Goal: Task Accomplishment & Management: Complete application form

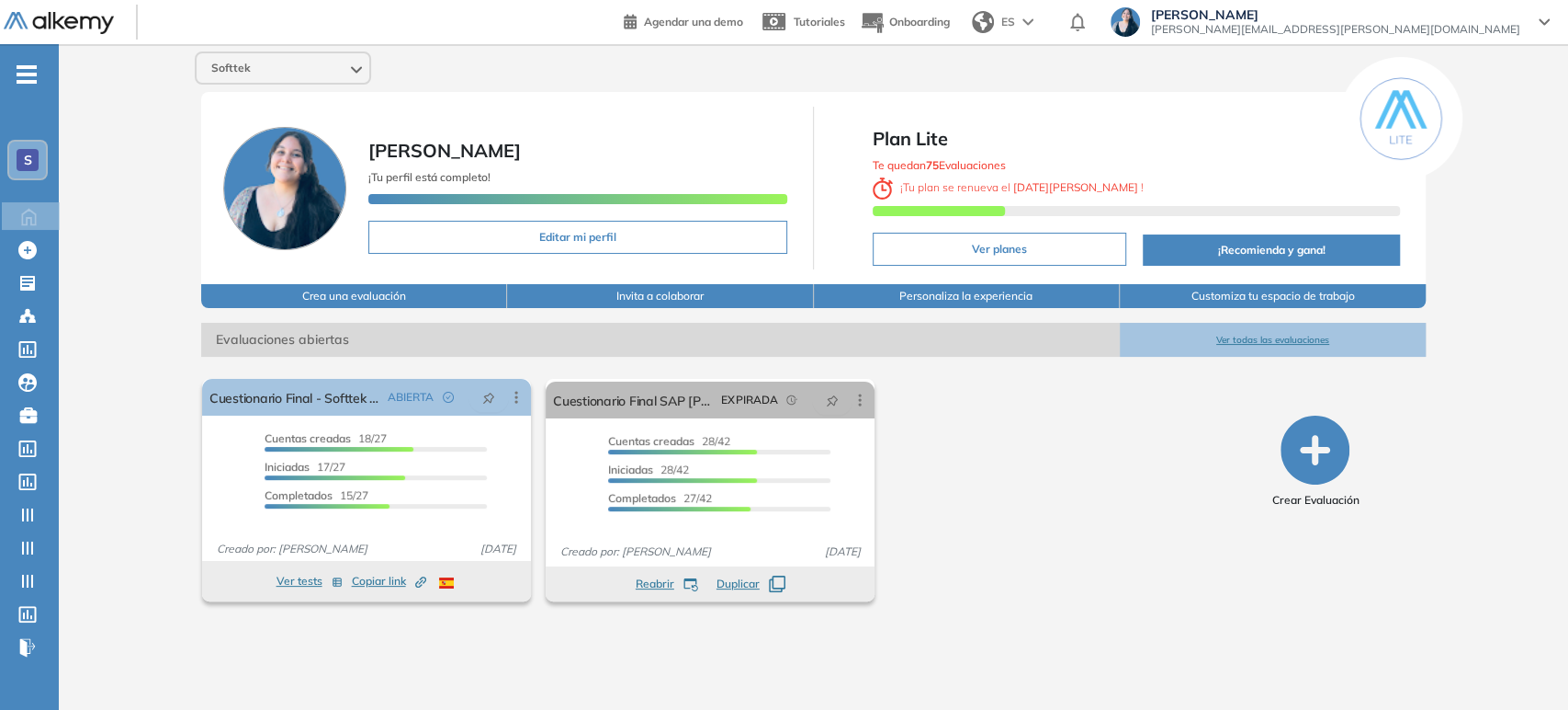
click at [314, 73] on div "Softtek" at bounding box center [283, 68] width 173 height 30
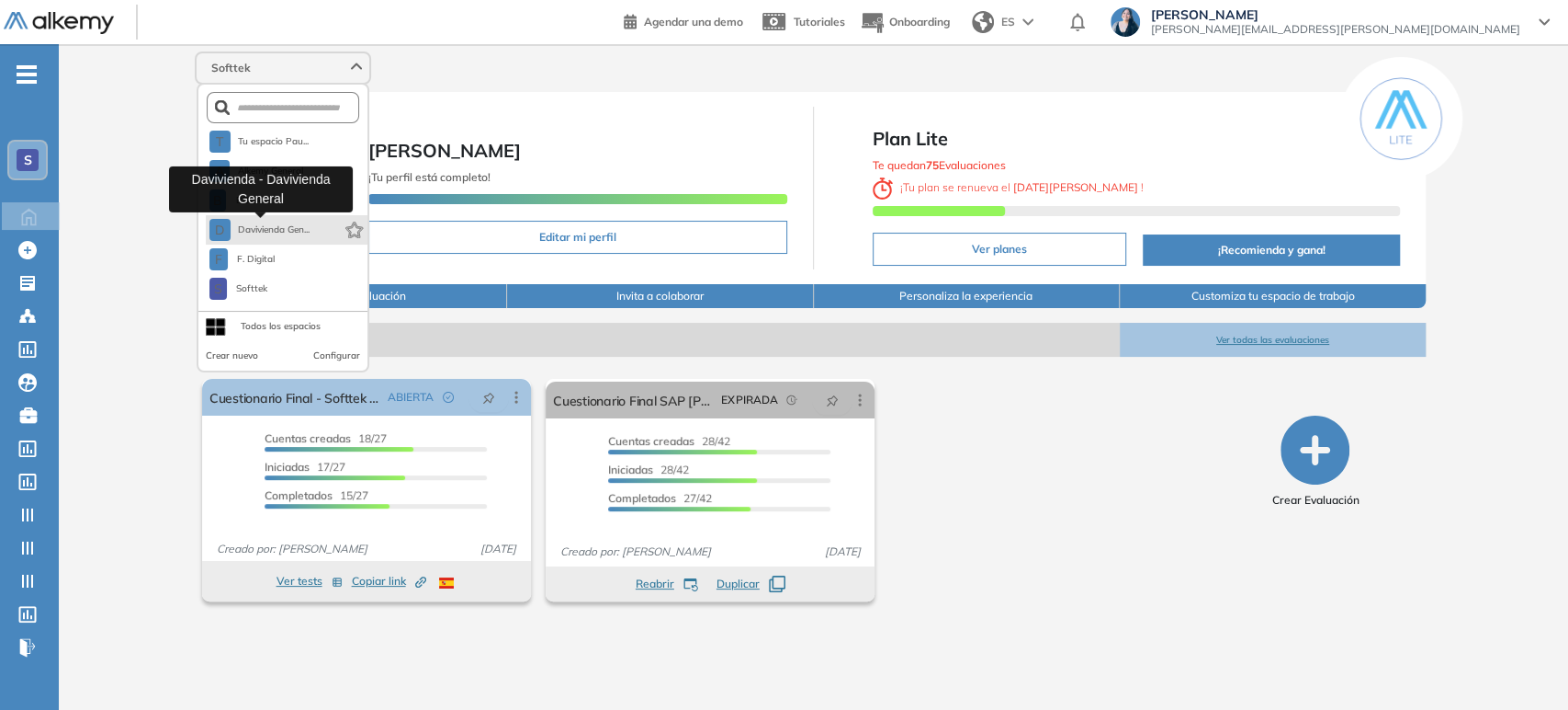
click at [287, 236] on button "D Davivienda Gen..." at bounding box center [259, 230] width 101 height 22
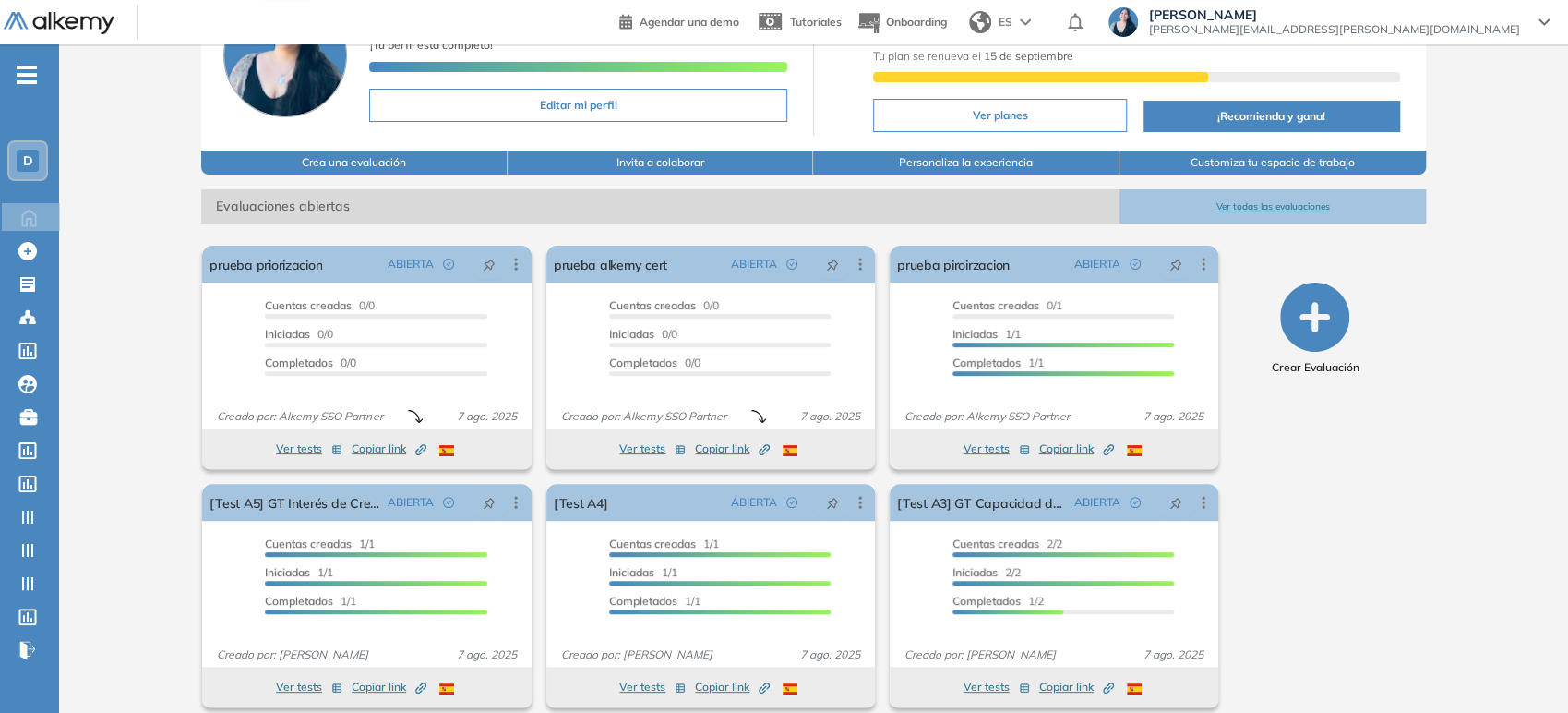
scroll to position [148, 0]
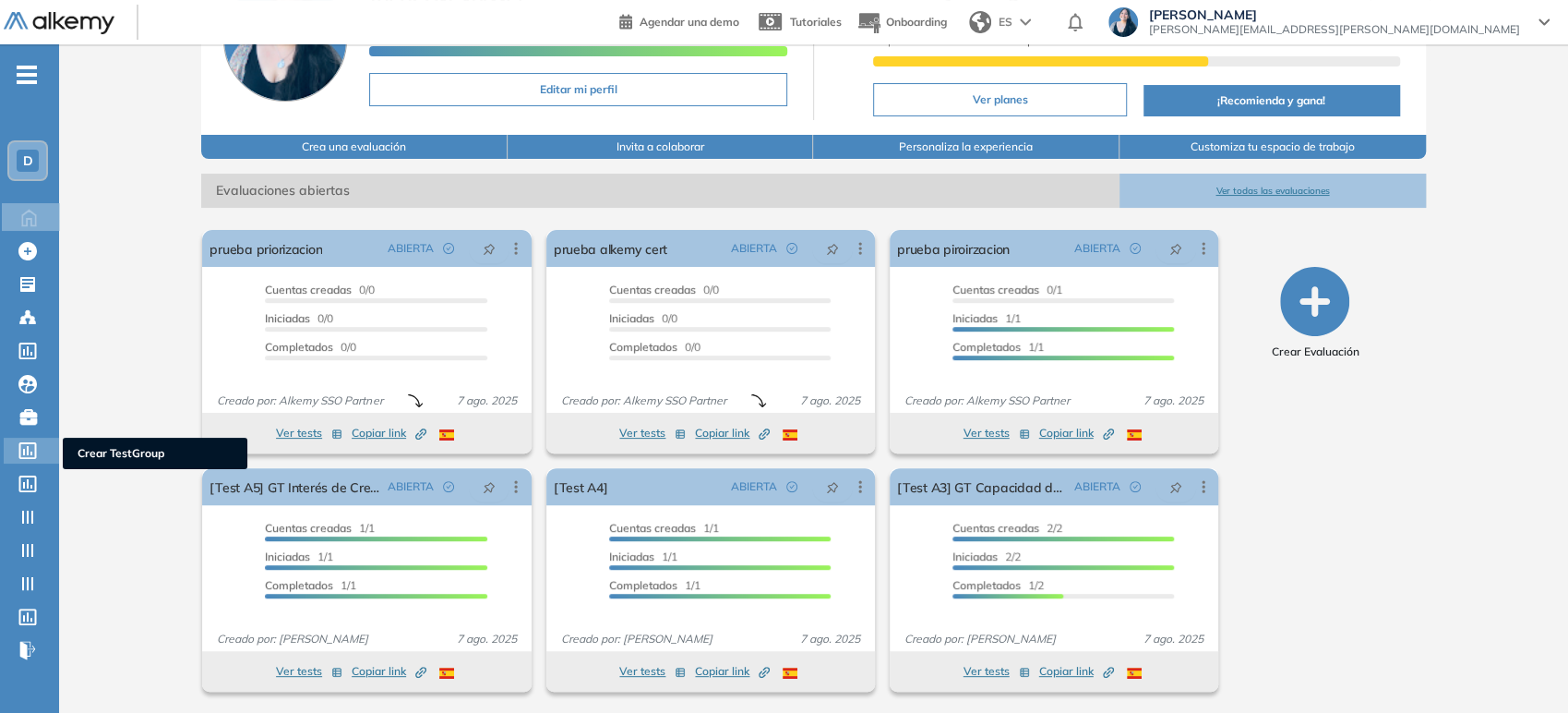
click at [30, 452] on icon at bounding box center [28, 450] width 19 height 17
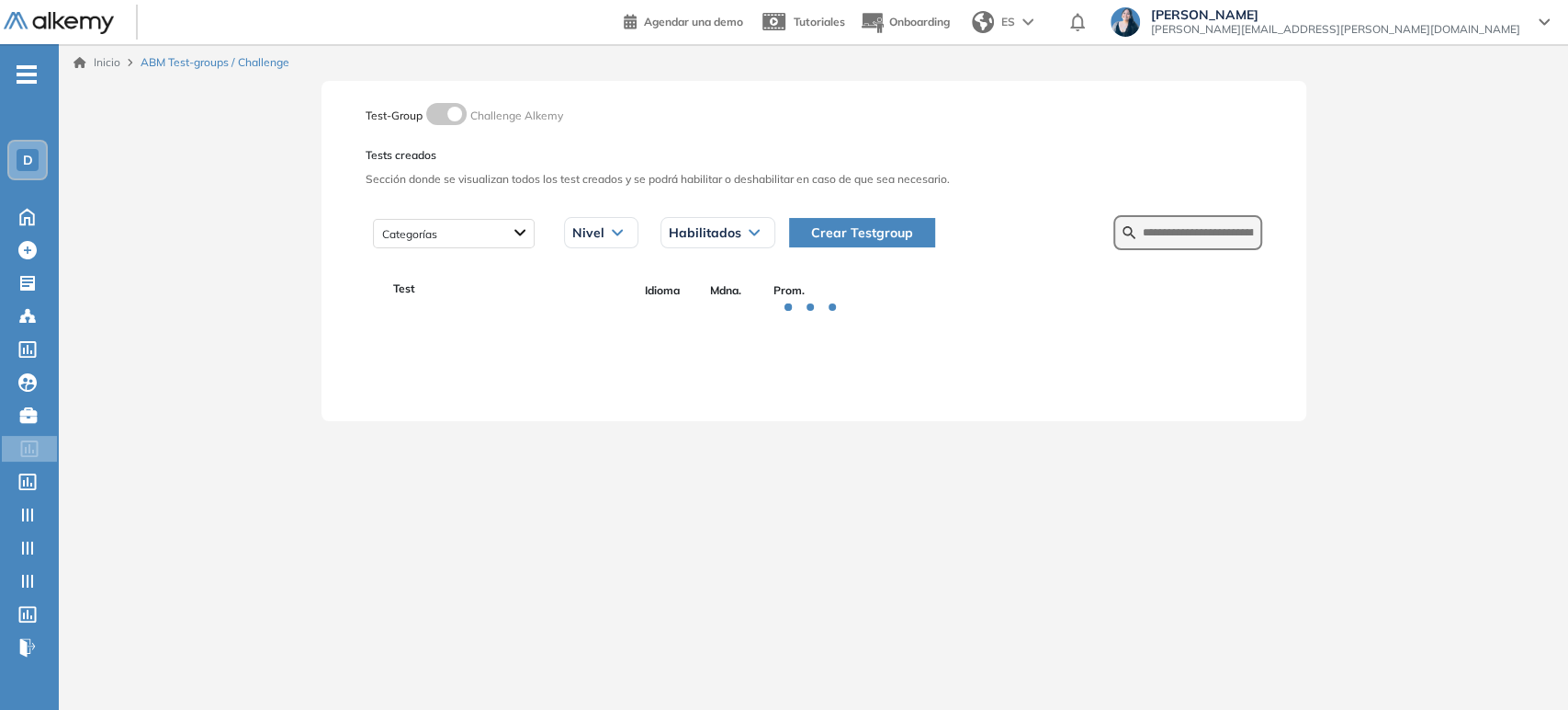
click at [842, 222] on span "Crear Testgroup" at bounding box center [862, 233] width 102 height 20
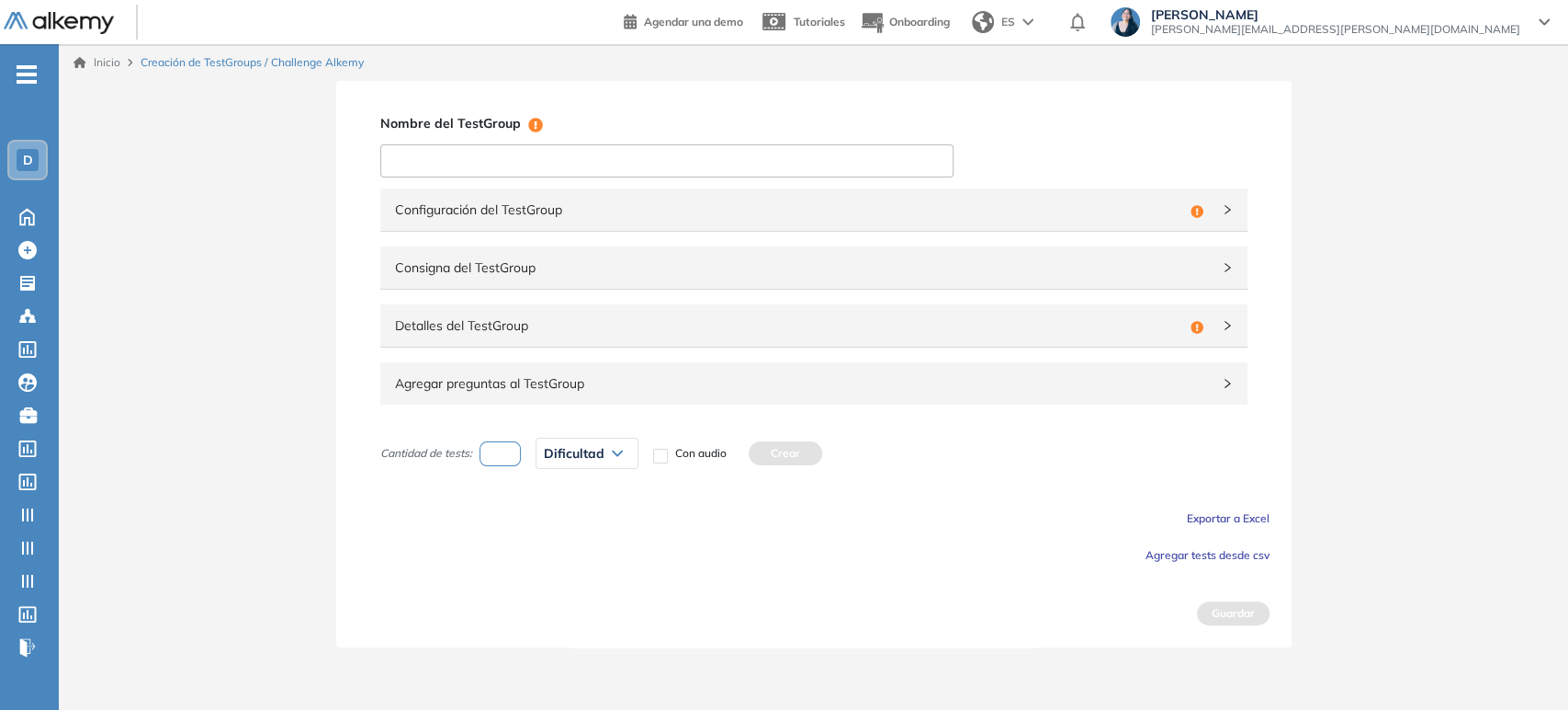
click at [666, 158] on input at bounding box center [667, 161] width 573 height 33
drag, startPoint x: 617, startPoint y: 152, endPoint x: 510, endPoint y: 164, distance: 107.7
click at [510, 164] on input "**********" at bounding box center [667, 161] width 573 height 33
type input "**********"
click at [603, 204] on span "Configuración del TestGroup" at bounding box center [790, 209] width 789 height 20
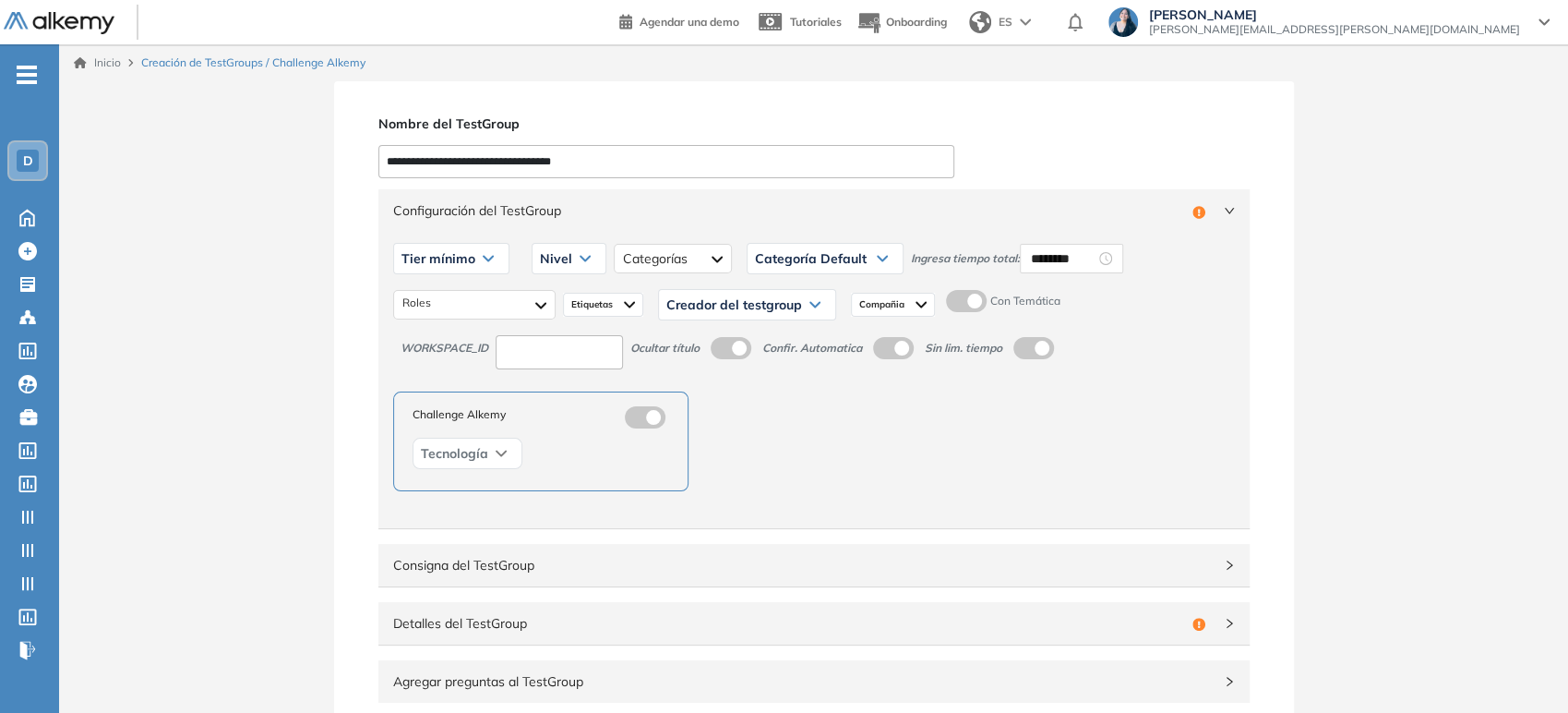
click at [561, 261] on span "Nivel" at bounding box center [556, 259] width 33 height 15
click at [565, 401] on li "Integrador" at bounding box center [565, 398] width 50 height 19
click at [687, 254] on div at bounding box center [706, 259] width 118 height 30
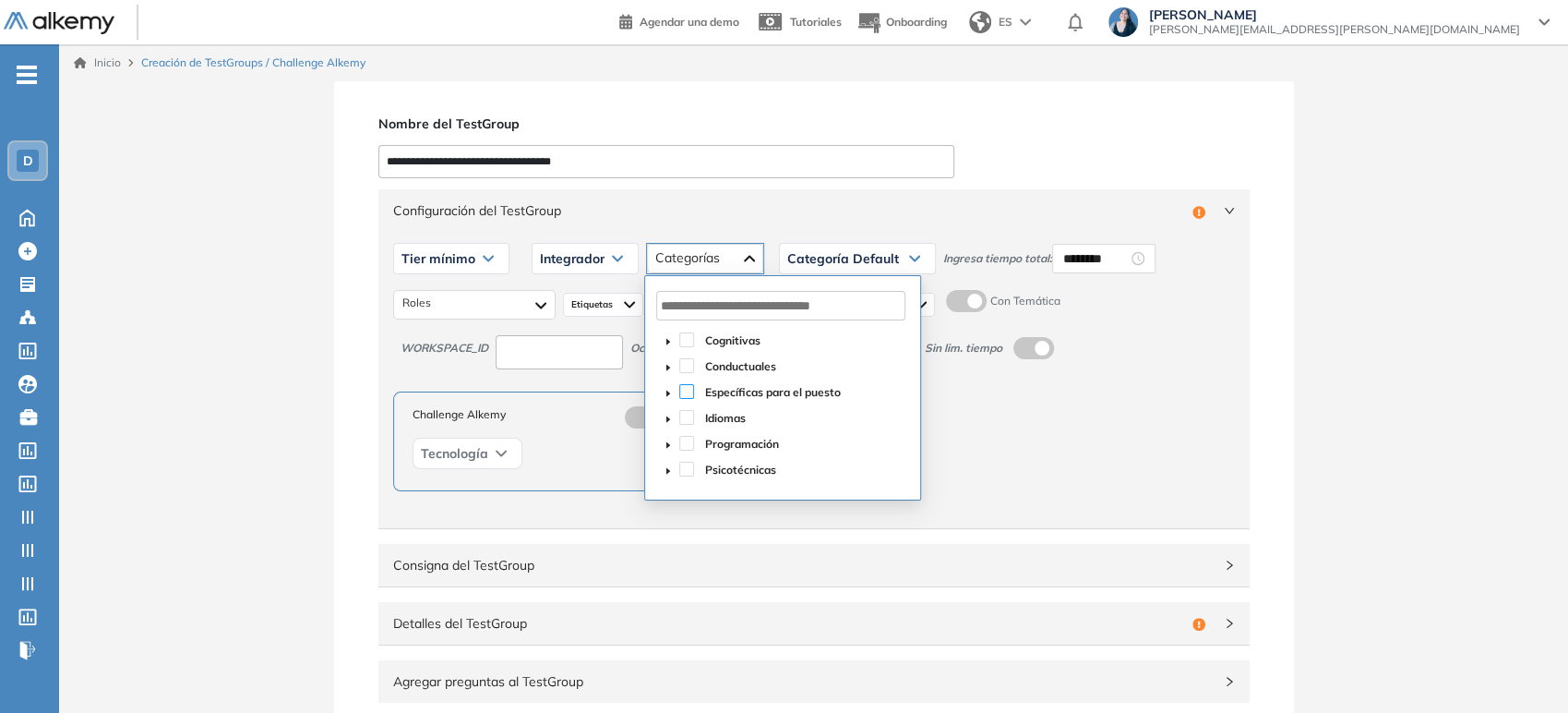
click at [687, 393] on span at bounding box center [687, 392] width 15 height 15
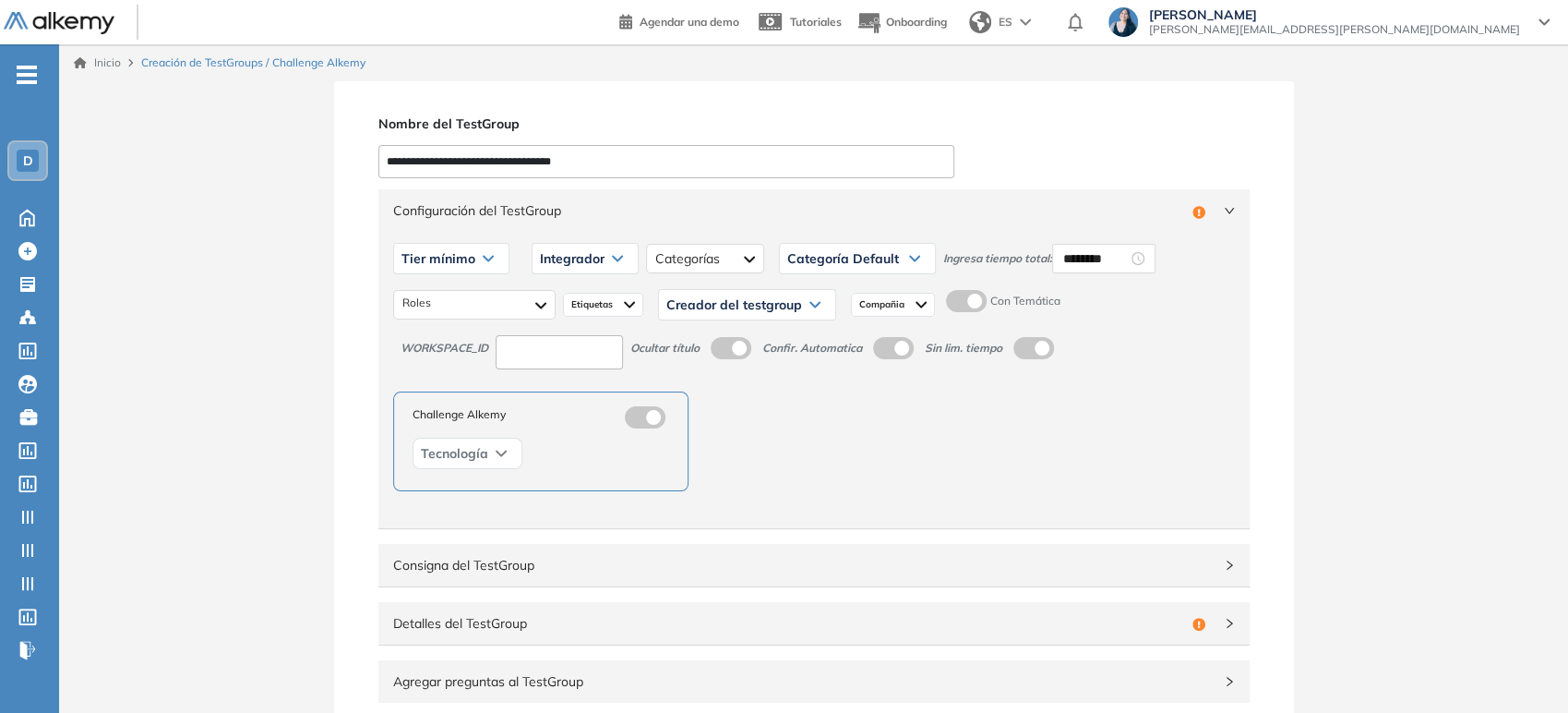
click at [836, 258] on span "Categoría Default" at bounding box center [844, 259] width 112 height 15
click at [894, 301] on span "Compañia" at bounding box center [884, 305] width 49 height 15
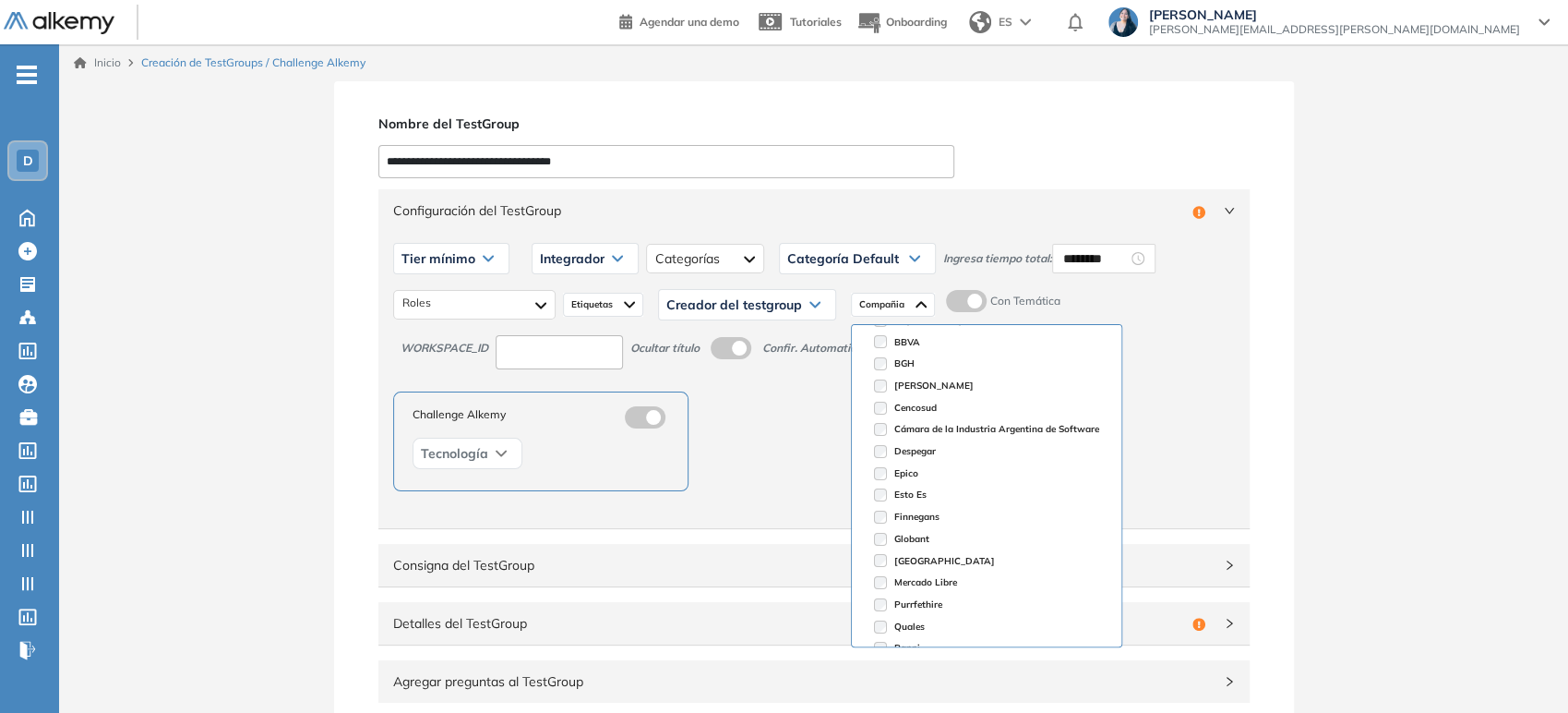
scroll to position [103, 0]
click at [934, 167] on input "**********" at bounding box center [666, 162] width 576 height 34
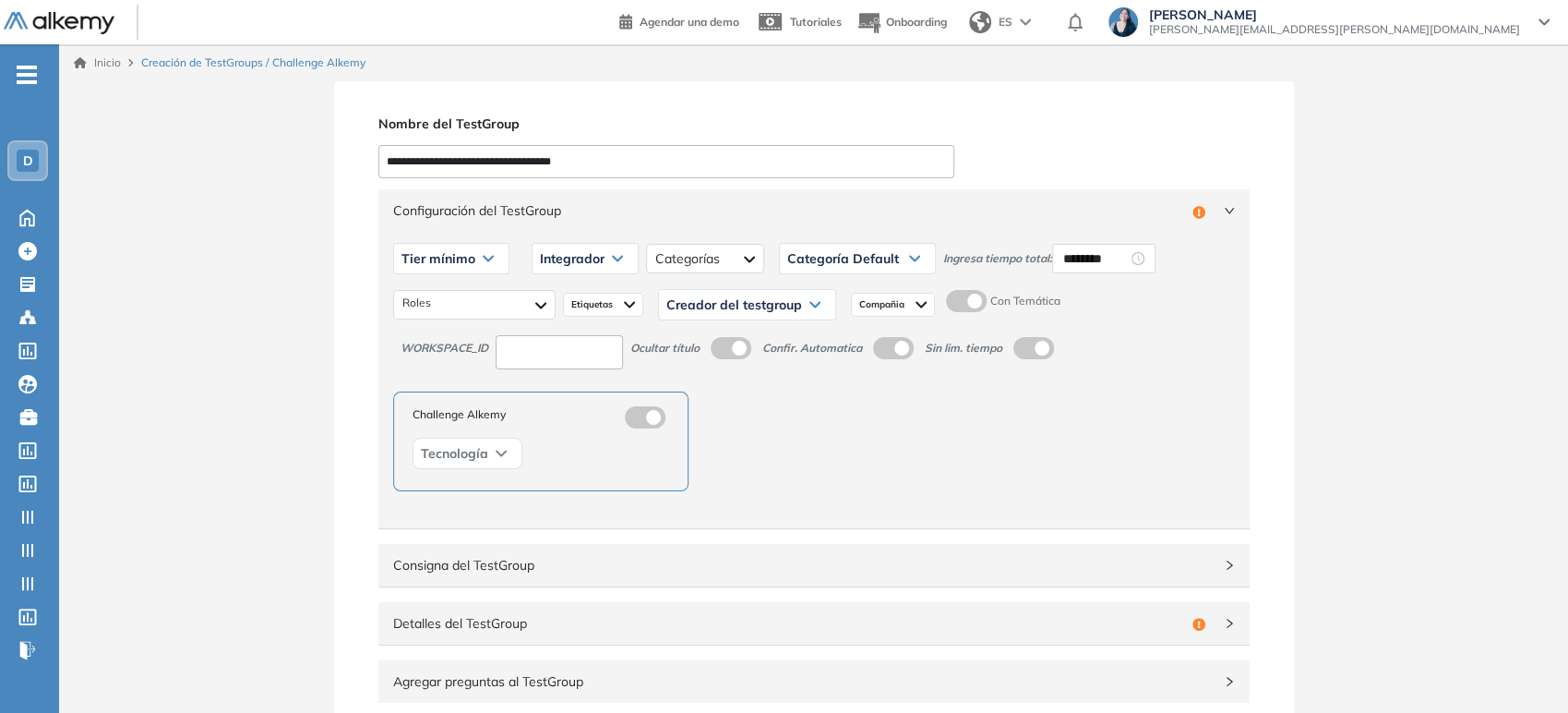
click at [901, 237] on div "Categoría Default Categoría Default Específicas para el puesto" at bounding box center [858, 258] width 157 height 46
click at [909, 257] on icon at bounding box center [915, 259] width 11 height 7
click at [824, 329] on li "Específicas para el puesto" at bounding box center [849, 332] width 121 height 19
click at [1137, 261] on input "********" at bounding box center [1143, 259] width 64 height 21
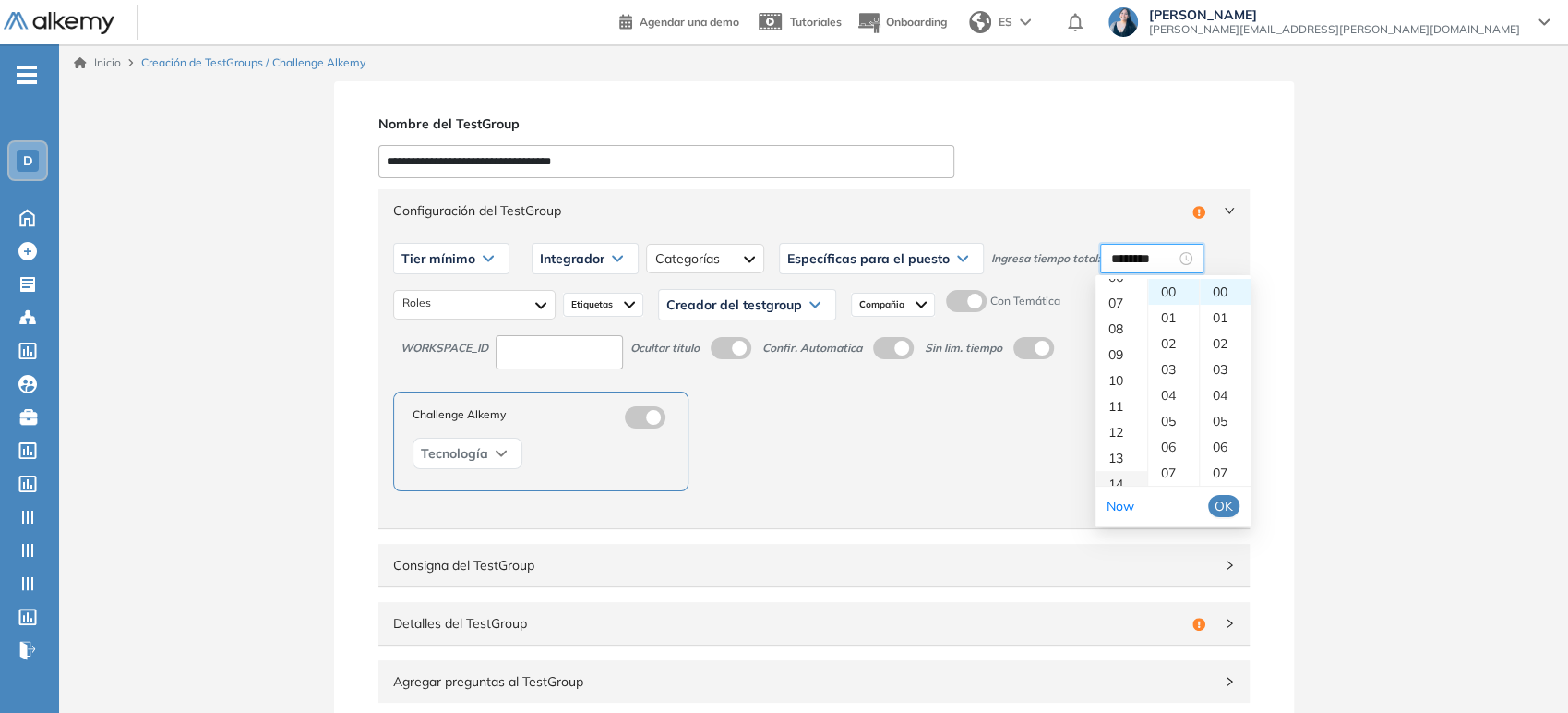
scroll to position [205, 0]
click at [1116, 469] on div "15" at bounding box center [1121, 475] width 51 height 26
click at [1113, 257] on input "********" at bounding box center [1143, 259] width 64 height 21
drag, startPoint x: 1123, startPoint y: 257, endPoint x: 1100, endPoint y: 257, distance: 23.0
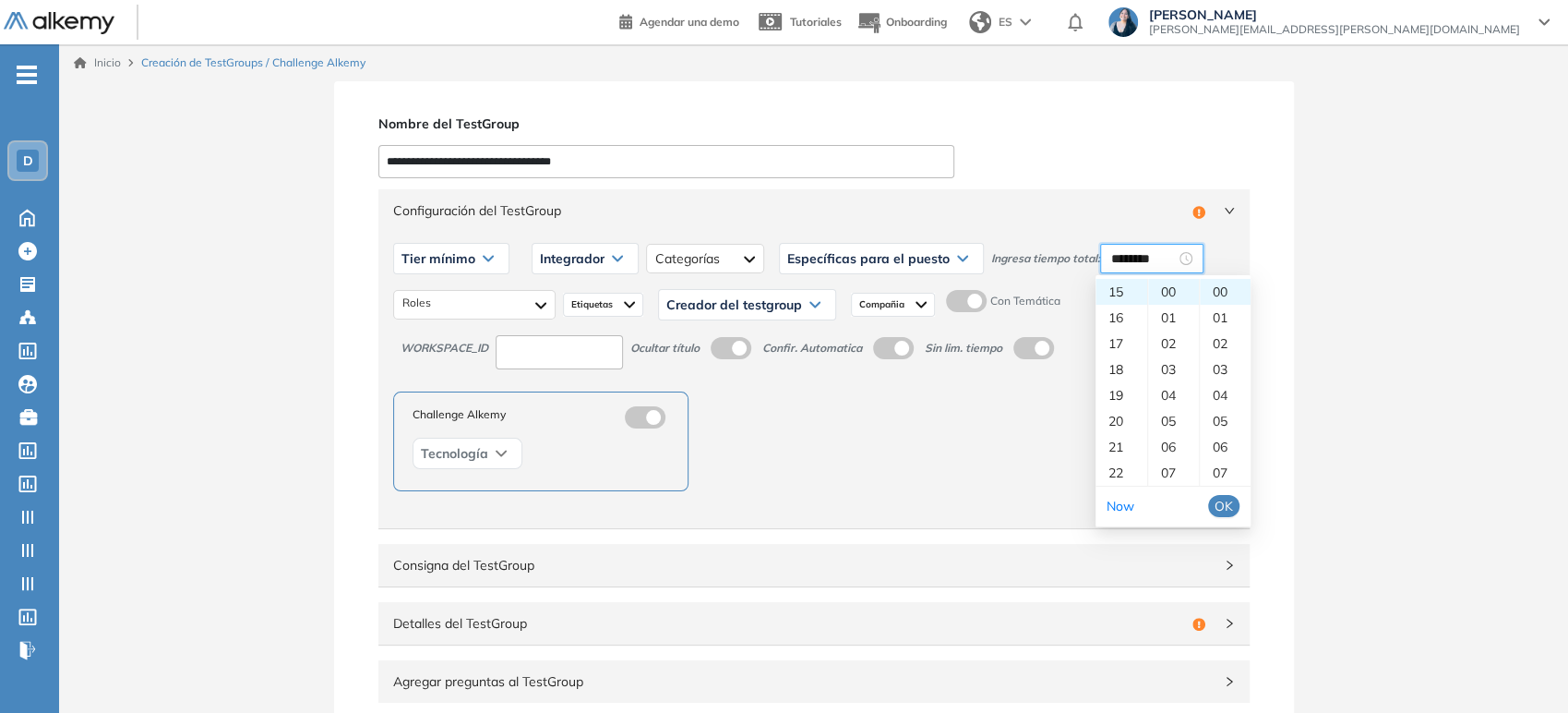
click at [1101, 257] on div "********" at bounding box center [1152, 259] width 104 height 30
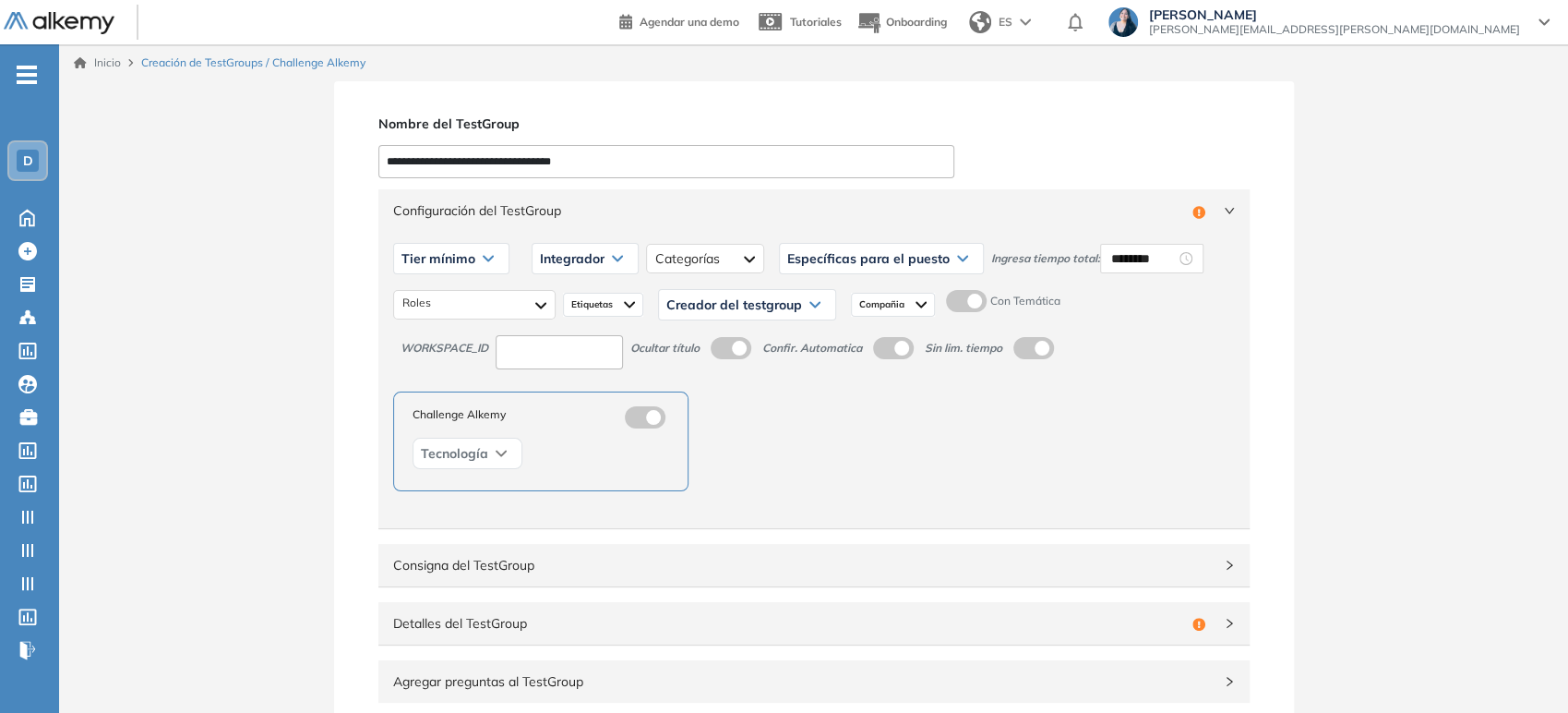
click at [1120, 221] on div "Configuración del TestGroup Incompleto" at bounding box center [814, 210] width 872 height 42
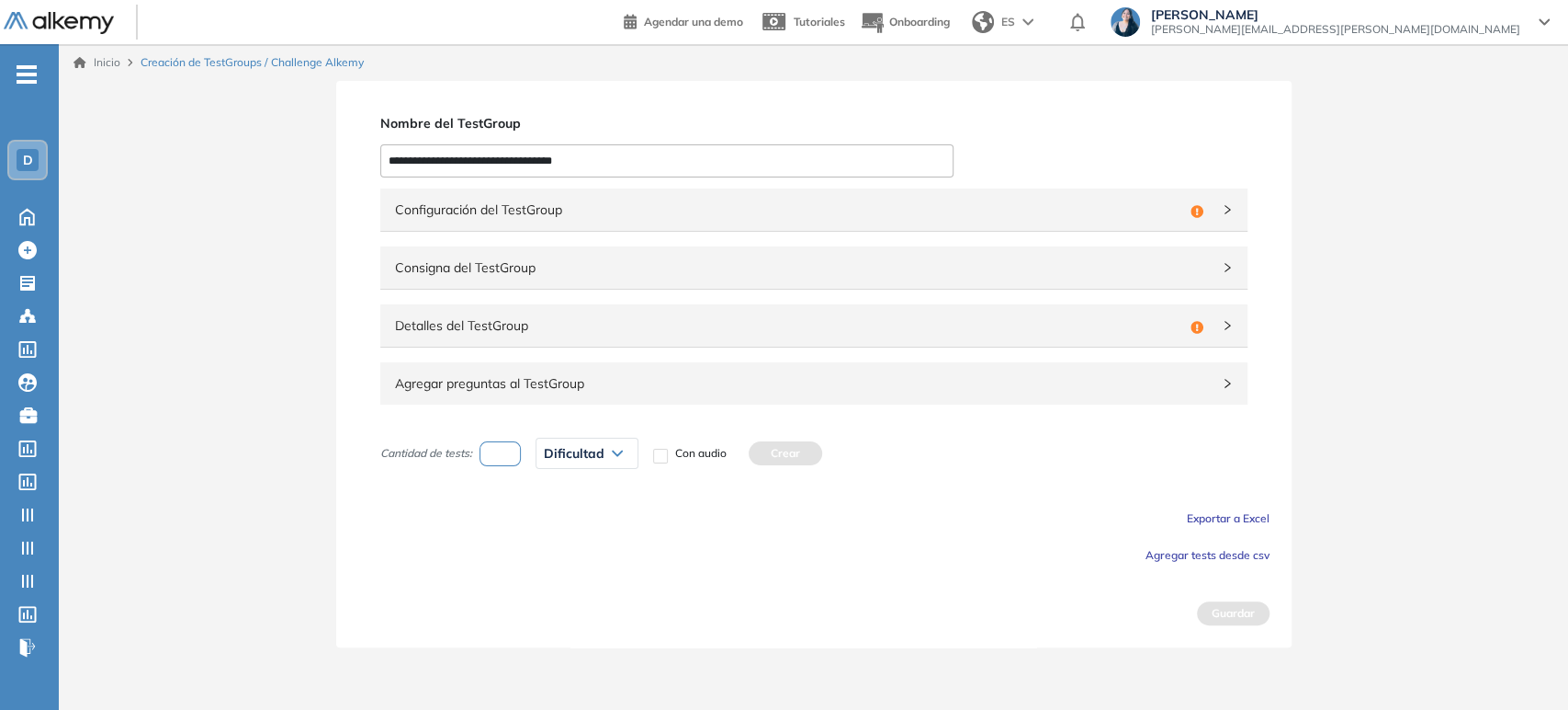
click at [1138, 222] on div "Configuración del TestGroup Incompleto" at bounding box center [814, 209] width 868 height 42
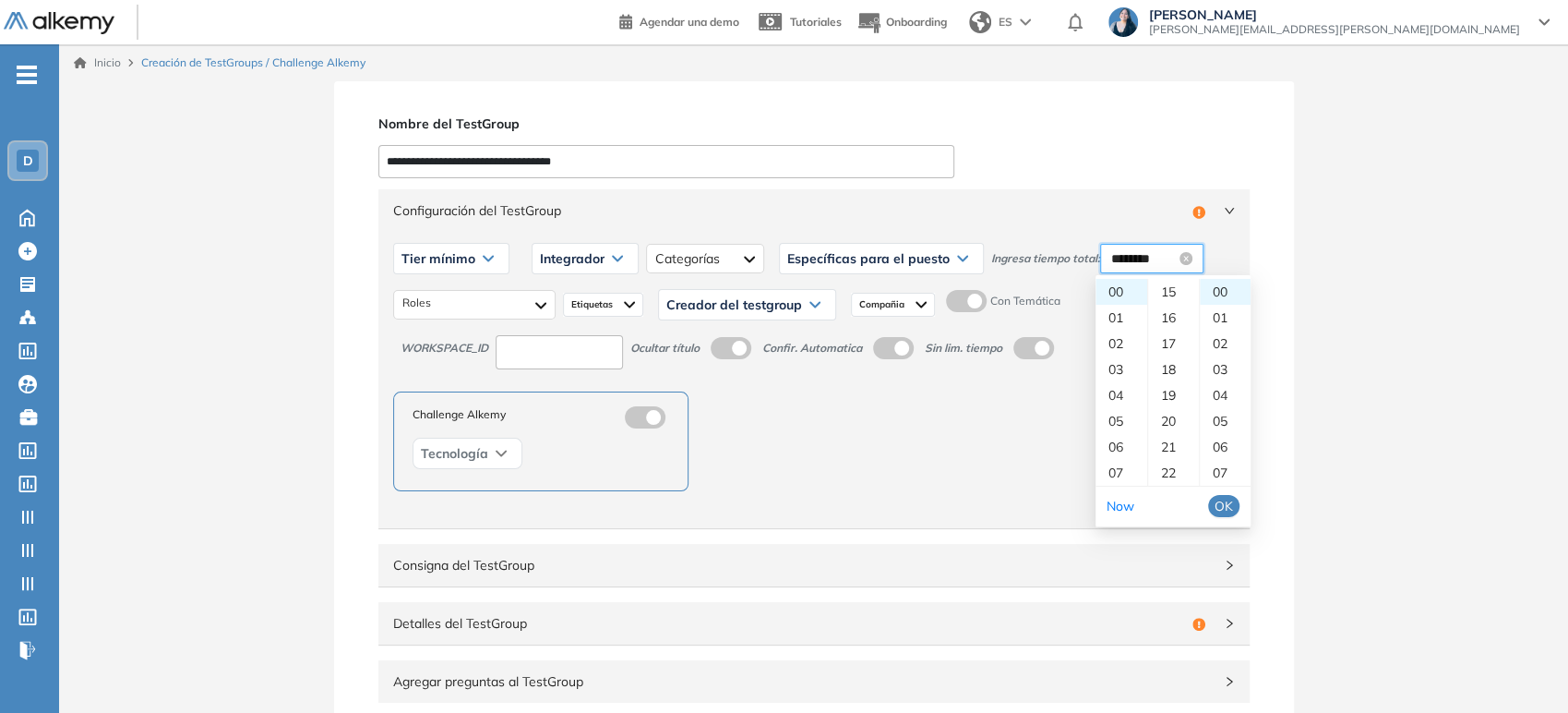
click at [1138, 256] on input "********" at bounding box center [1143, 259] width 64 height 21
click at [1175, 373] on div "15" at bounding box center [1174, 372] width 50 height 26
type input "********"
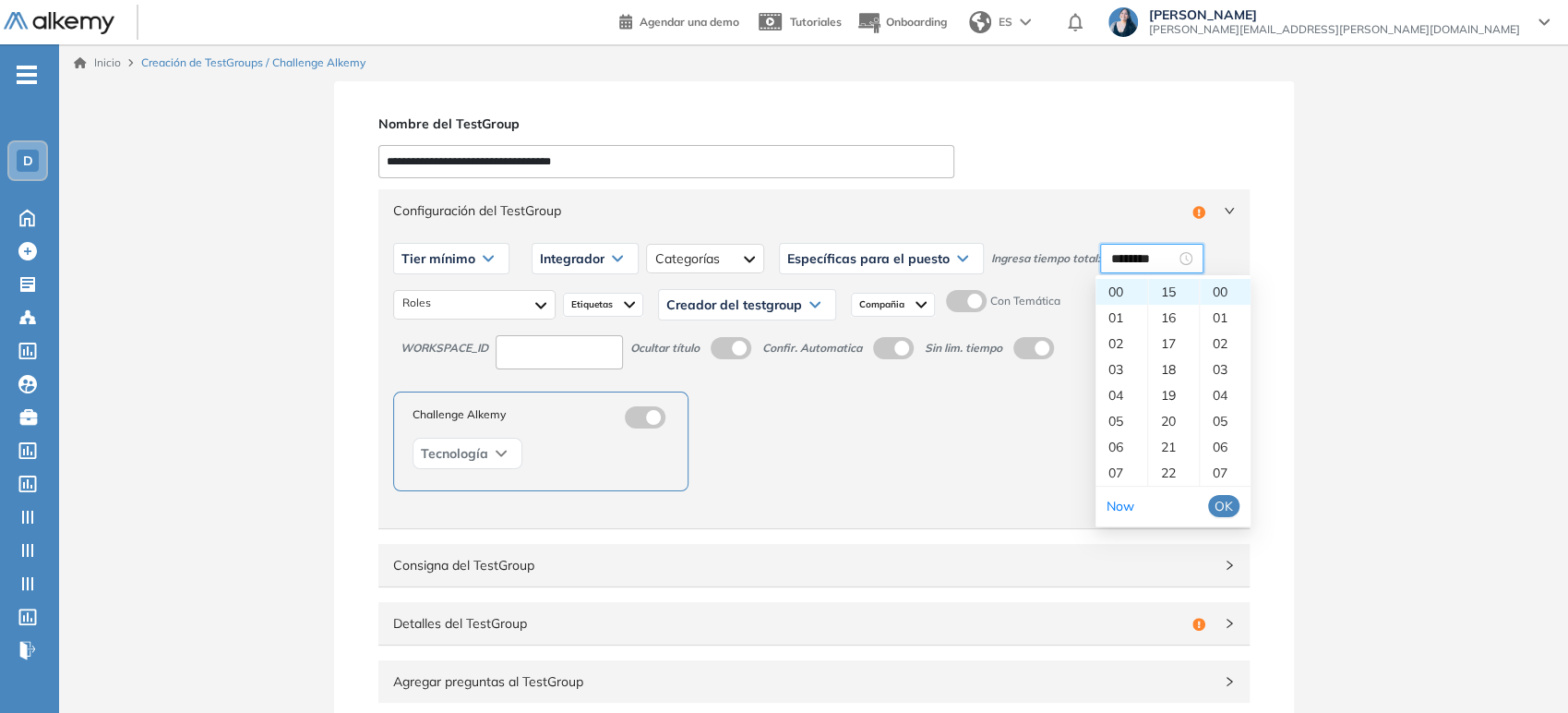
click at [1228, 510] on span "OK" at bounding box center [1224, 506] width 19 height 21
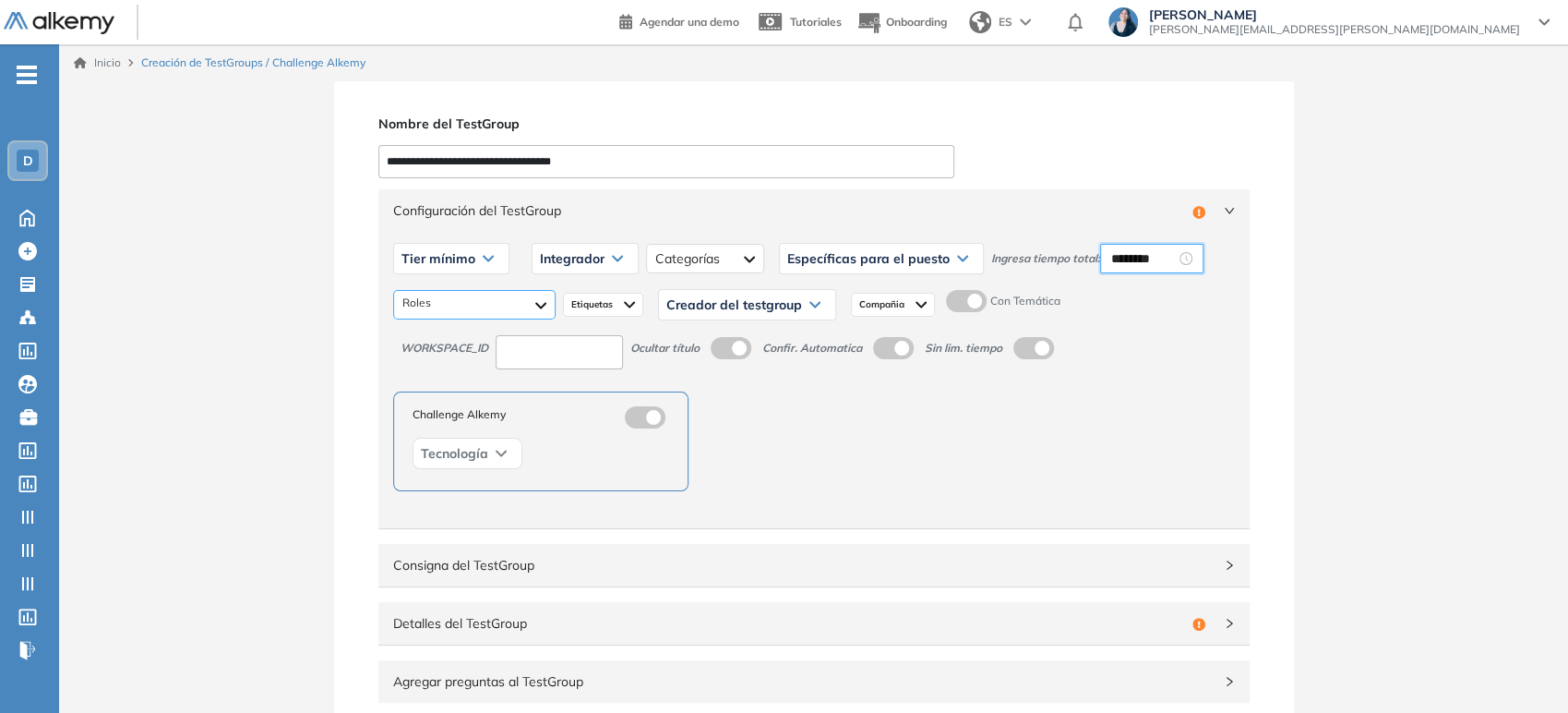
click at [499, 306] on div at bounding box center [475, 305] width 163 height 30
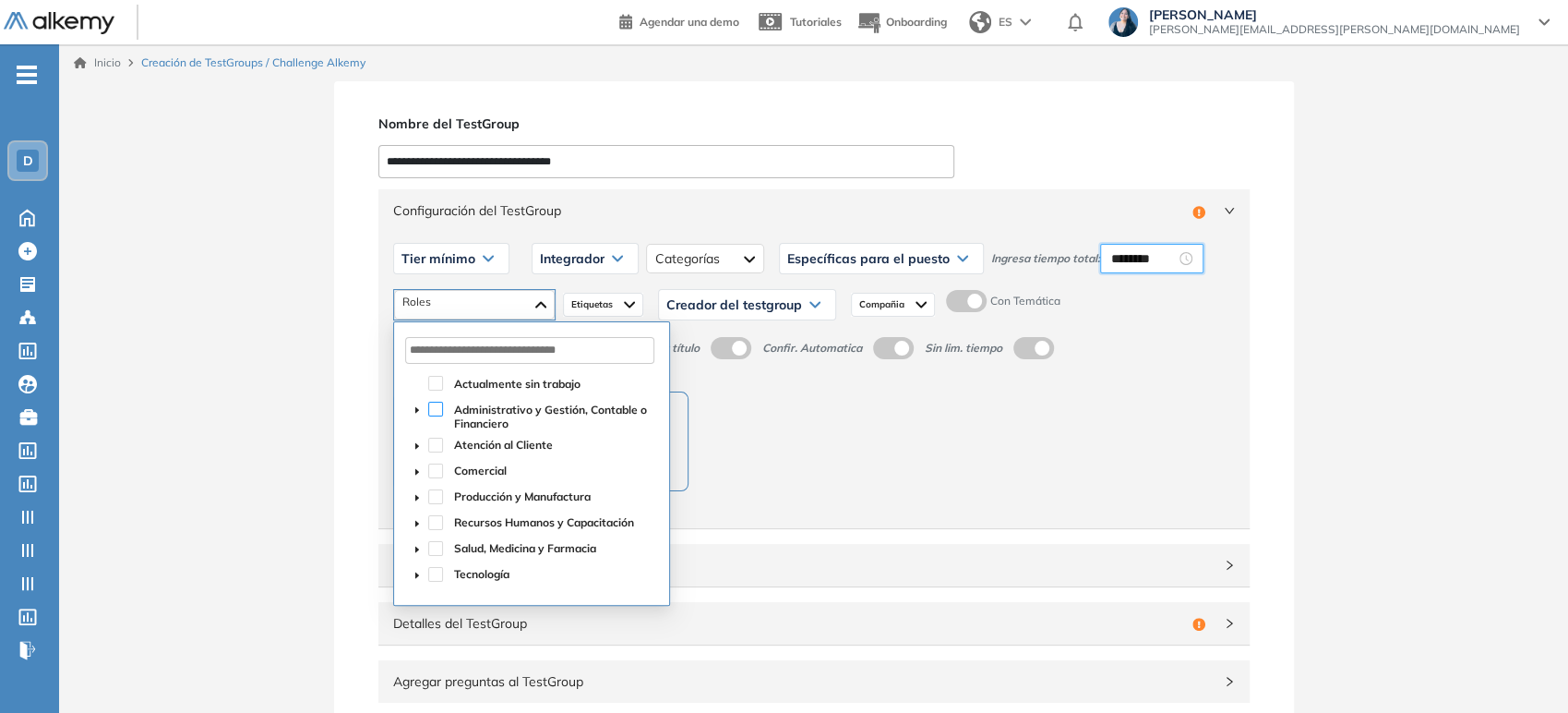
click at [435, 409] on span at bounding box center [435, 409] width 15 height 15
click at [435, 441] on span at bounding box center [435, 445] width 15 height 15
click at [436, 468] on span at bounding box center [435, 471] width 15 height 15
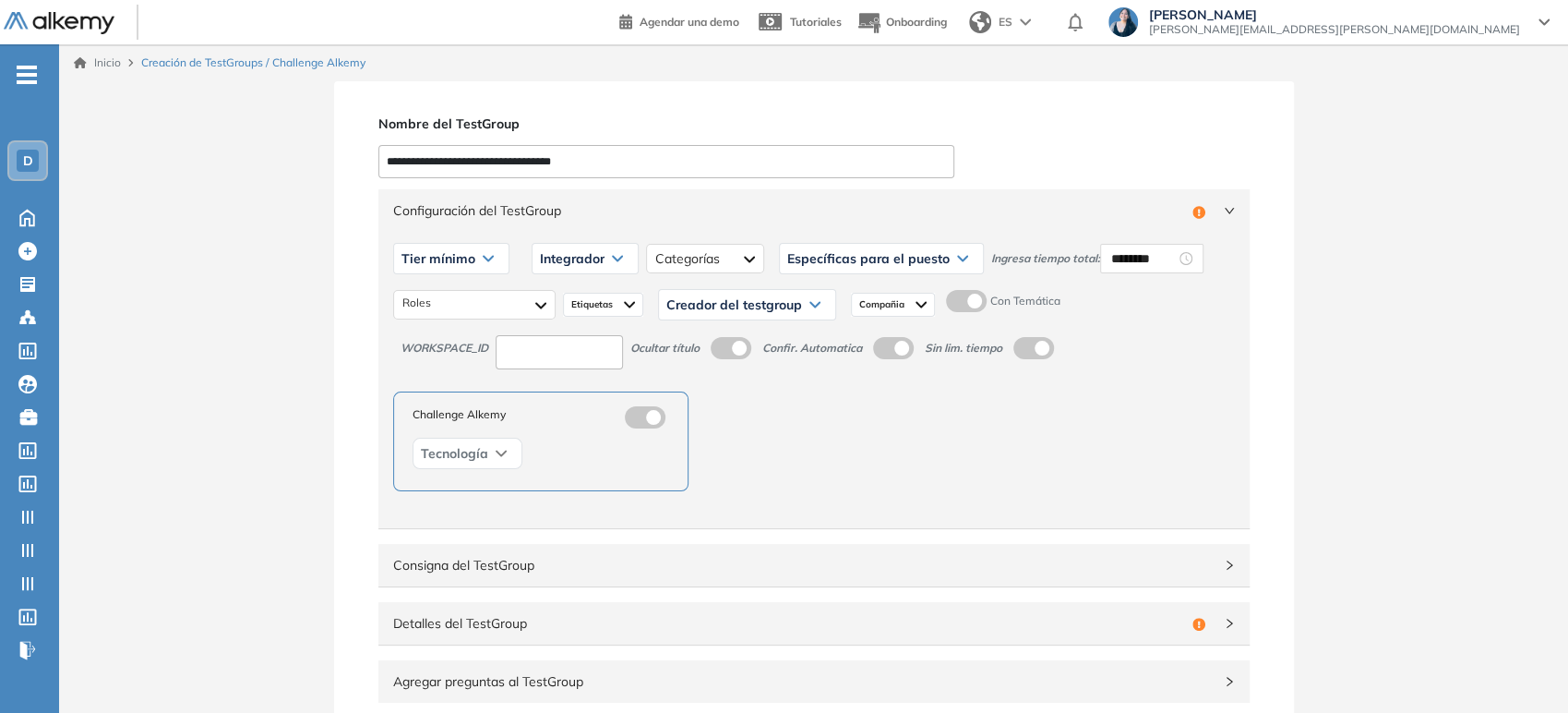
click at [591, 304] on span "Etiquetas" at bounding box center [594, 305] width 45 height 15
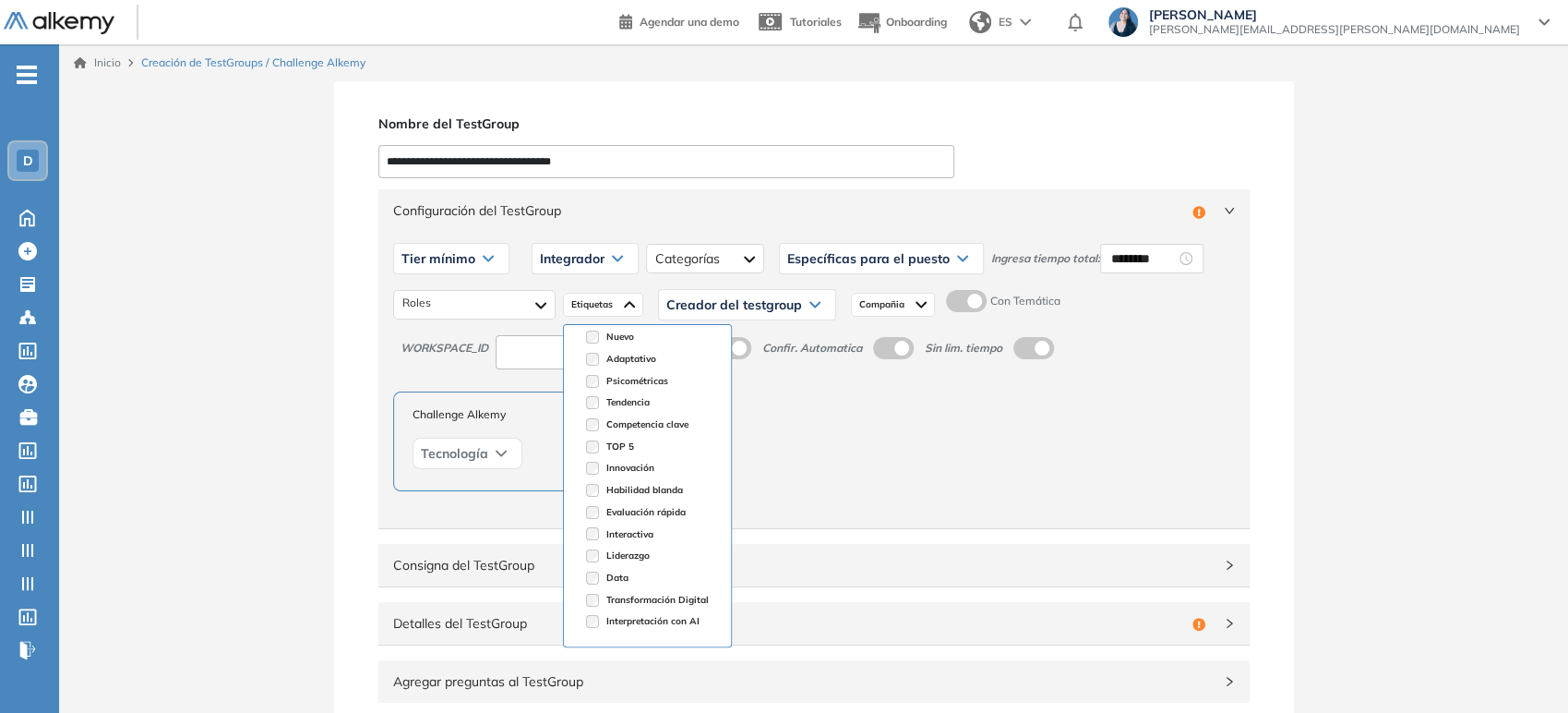
scroll to position [0, 0]
click at [757, 305] on span "Creador del testgroup" at bounding box center [734, 305] width 135 height 15
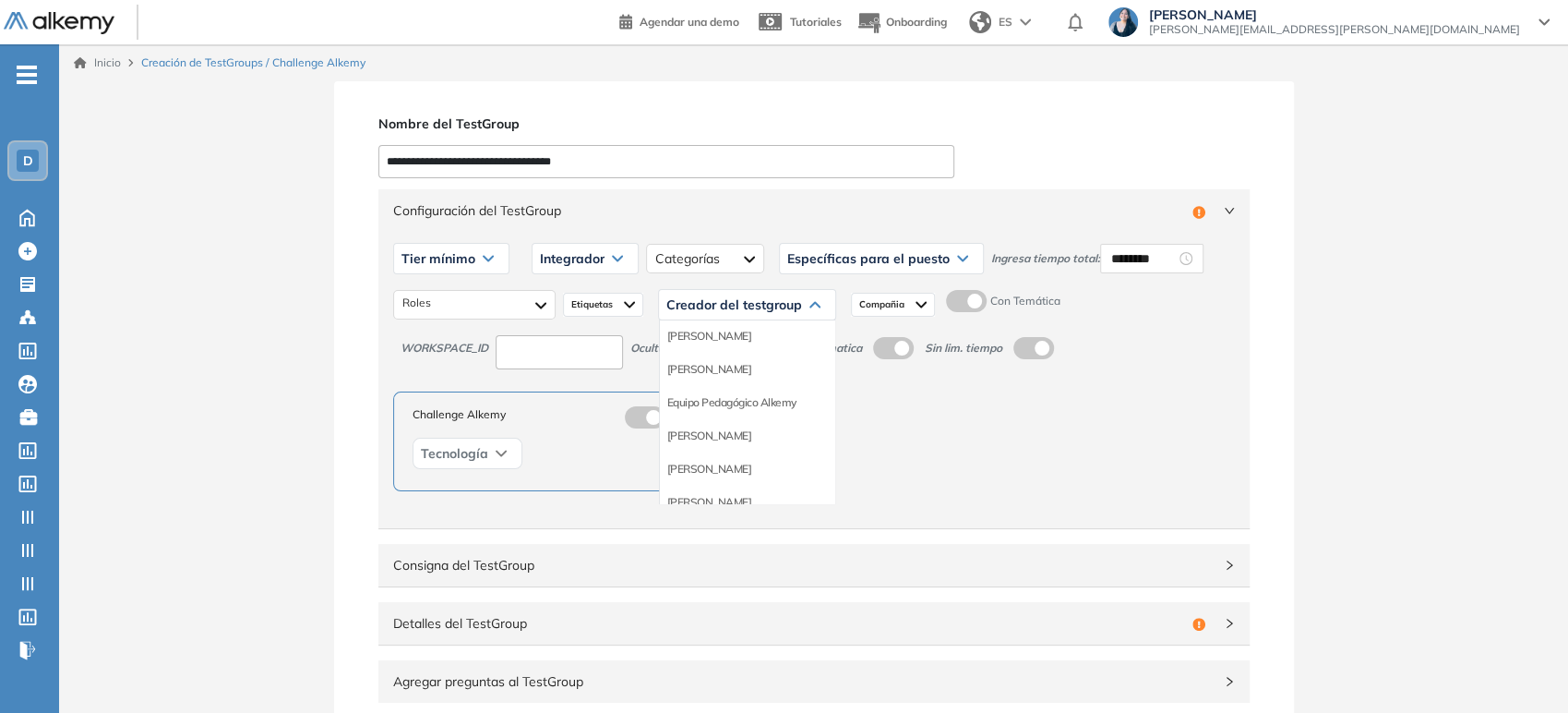
scroll to position [205, 0]
click at [765, 373] on li "Equipo Pedagógico Alkemy" at bounding box center [732, 372] width 129 height 19
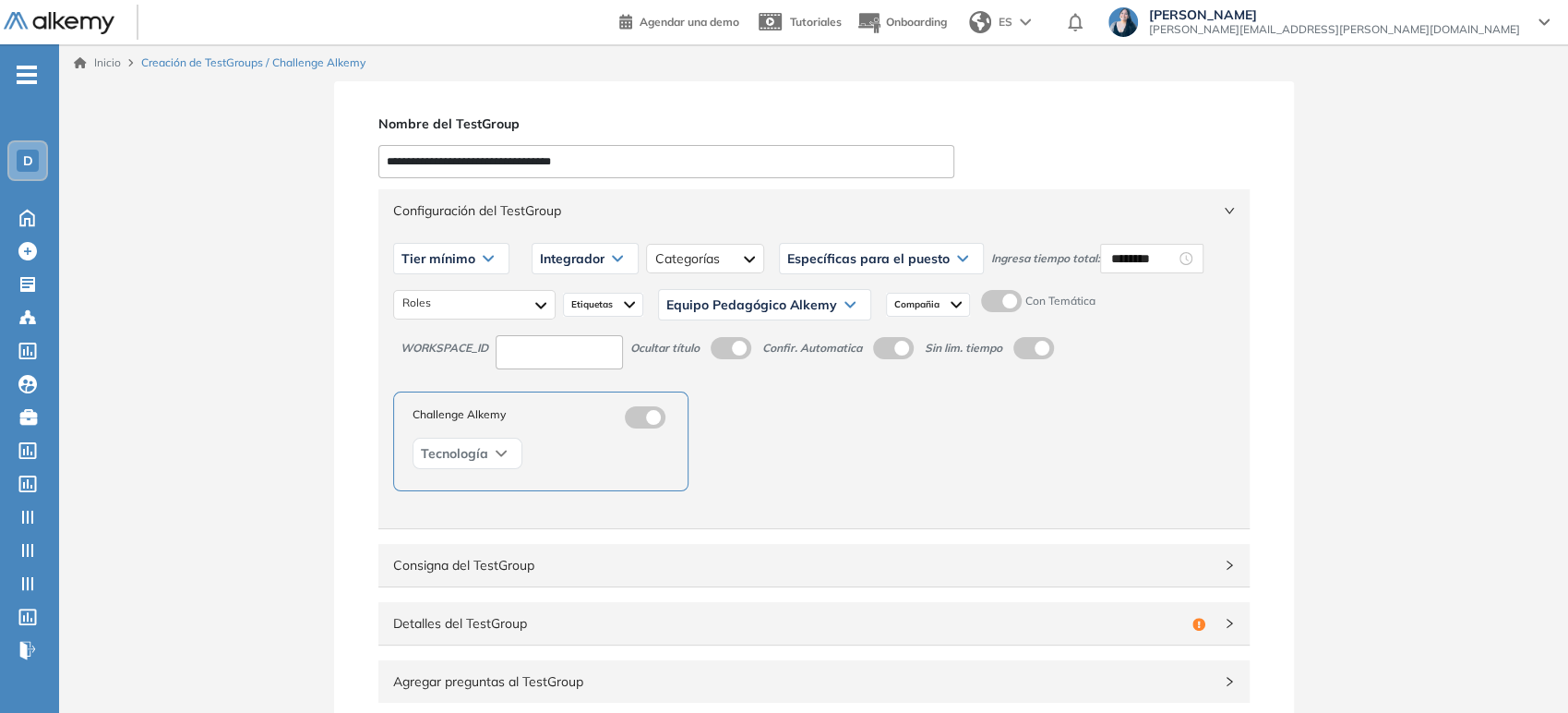
click at [953, 303] on img at bounding box center [957, 305] width 11 height 15
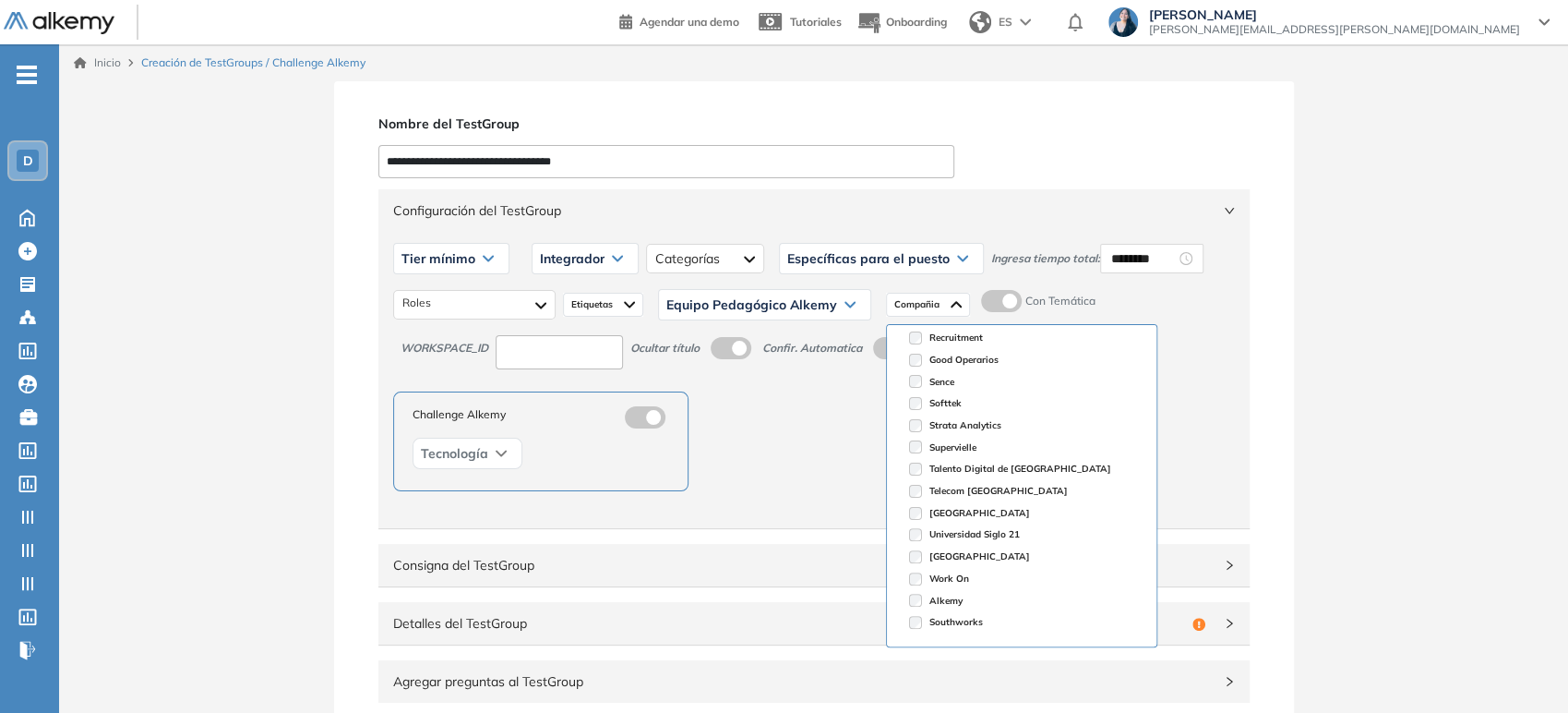
scroll to position [386, 0]
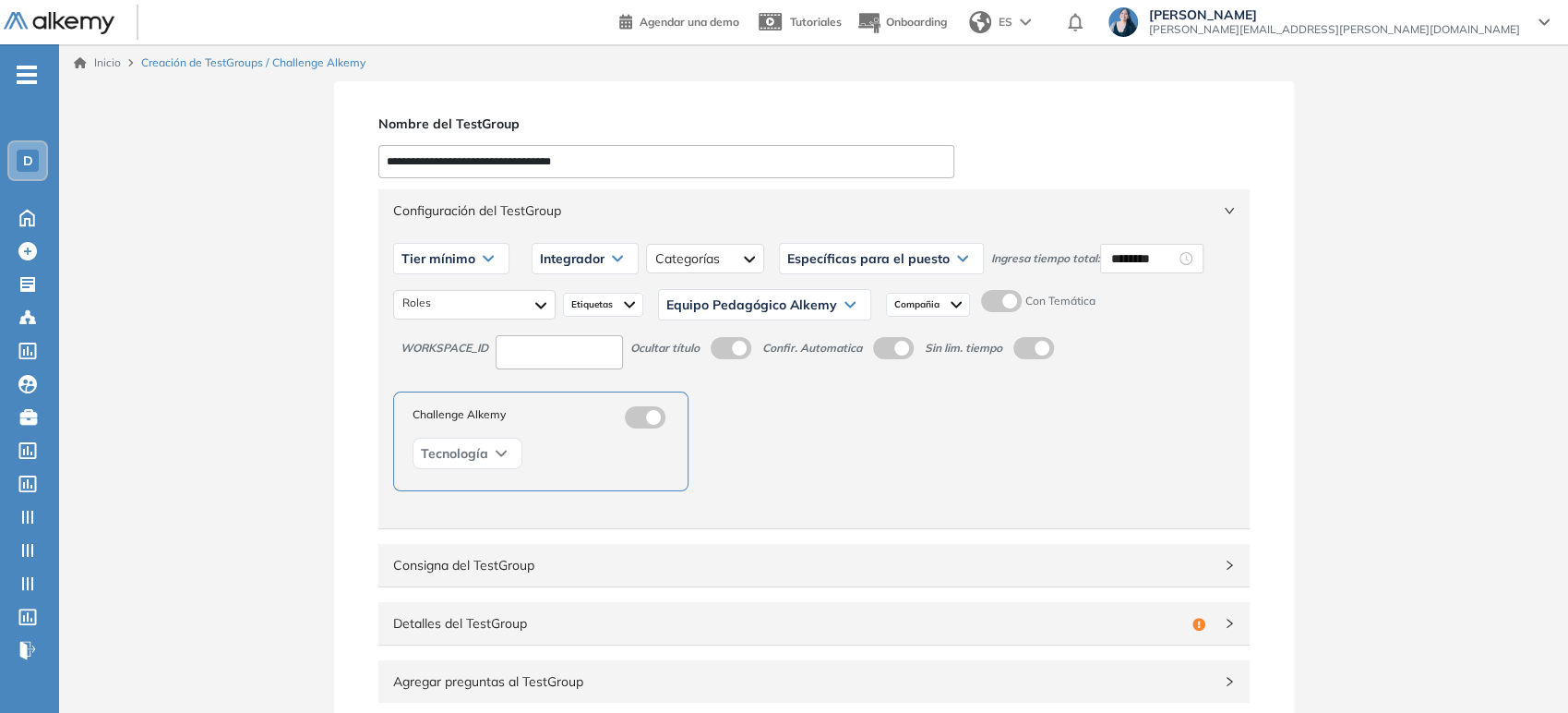
click at [996, 295] on label at bounding box center [1001, 301] width 40 height 22
click at [944, 308] on div "Compañia" at bounding box center [928, 305] width 84 height 24
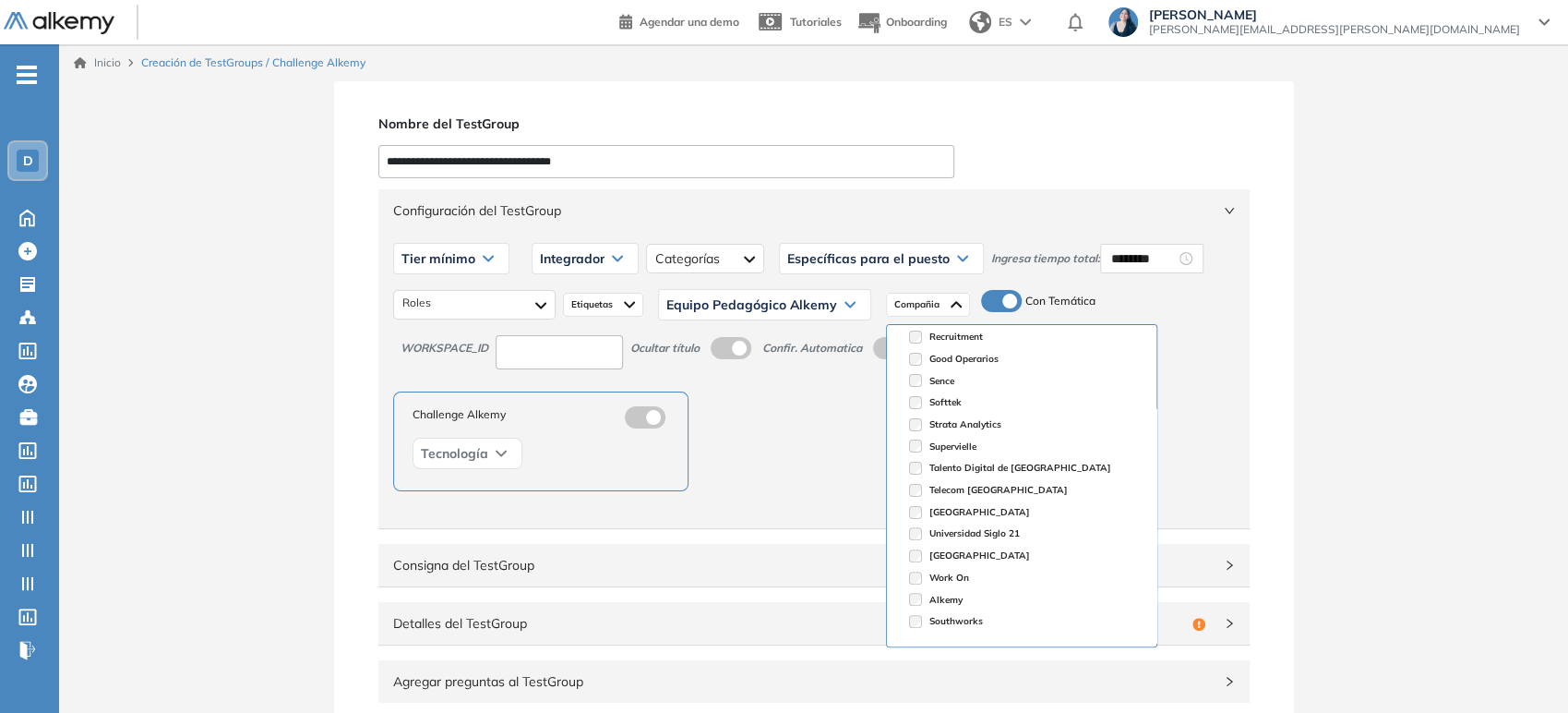
click at [1159, 304] on div "Administrativo y Gestión, Contable o Financiero Atención al Cliente Comercial R…" at bounding box center [814, 304] width 842 height 46
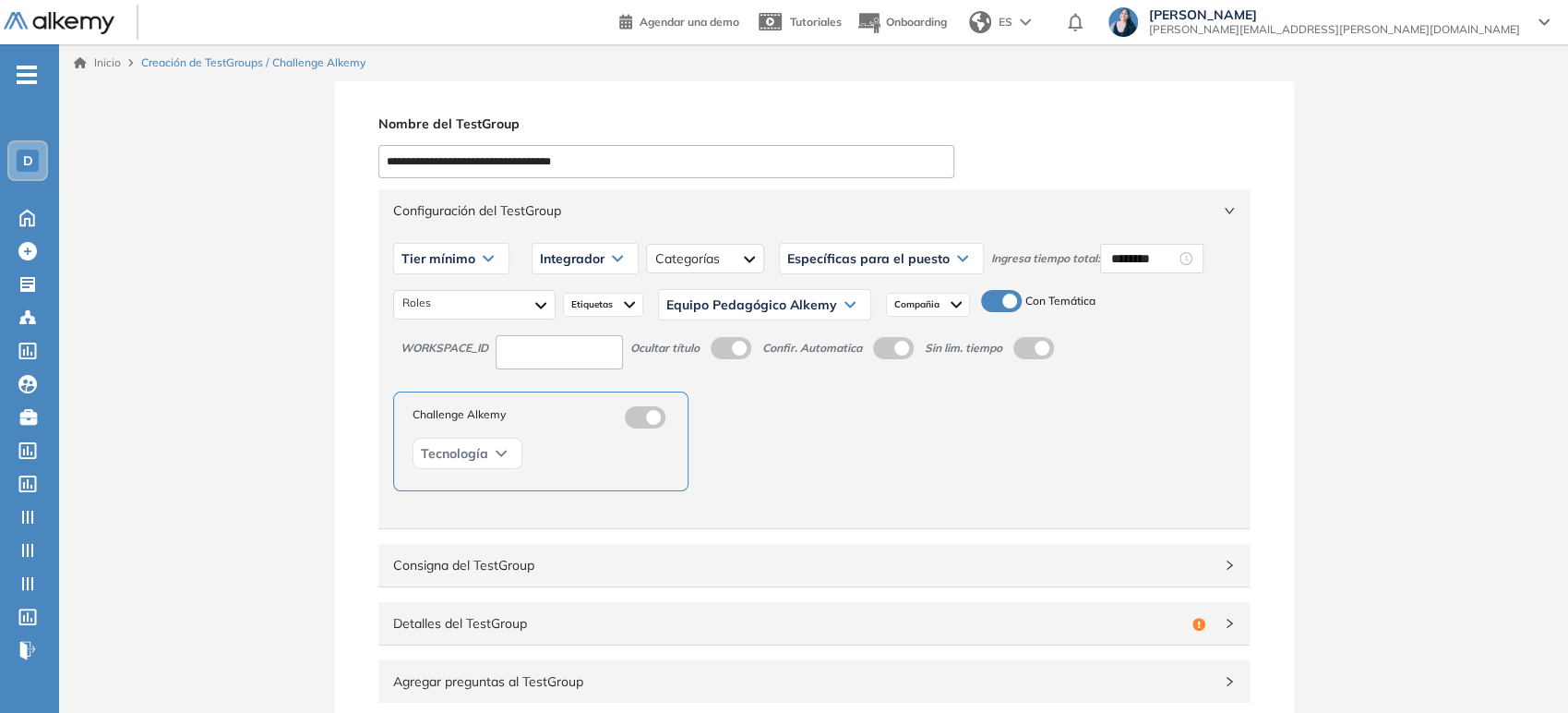
click at [568, 351] on input at bounding box center [559, 352] width 127 height 35
type input "***"
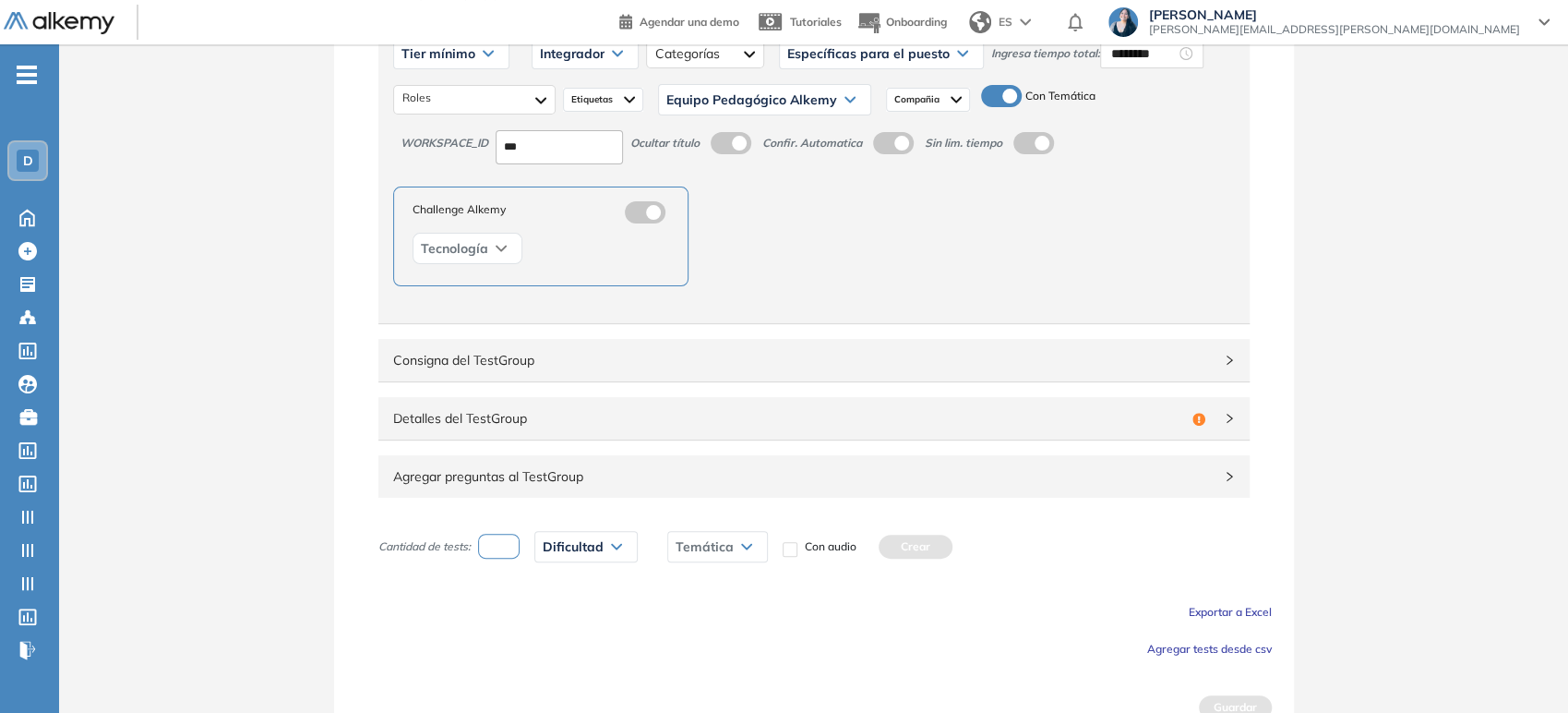
scroll to position [103, 0]
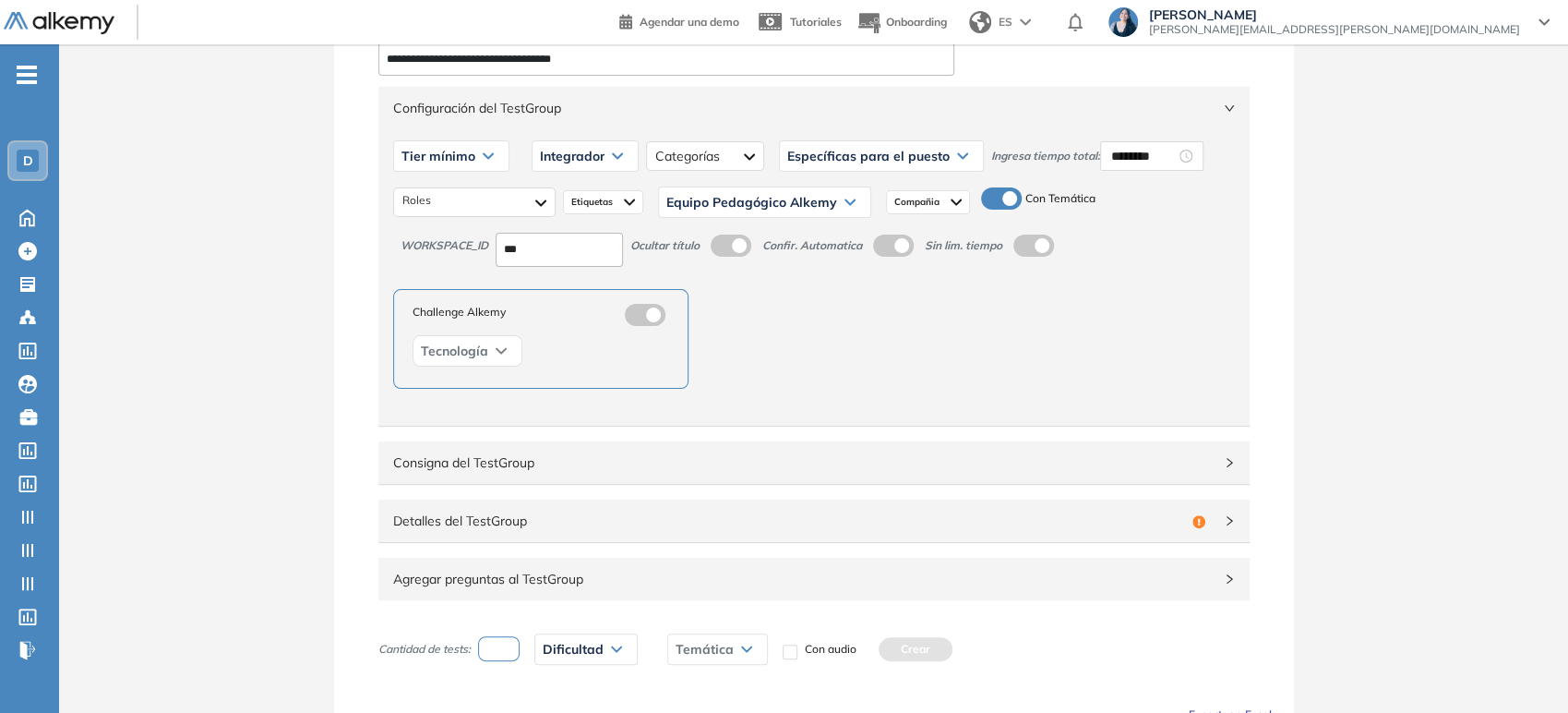
click at [640, 521] on span "Detalles del TestGroup" at bounding box center [790, 520] width 792 height 21
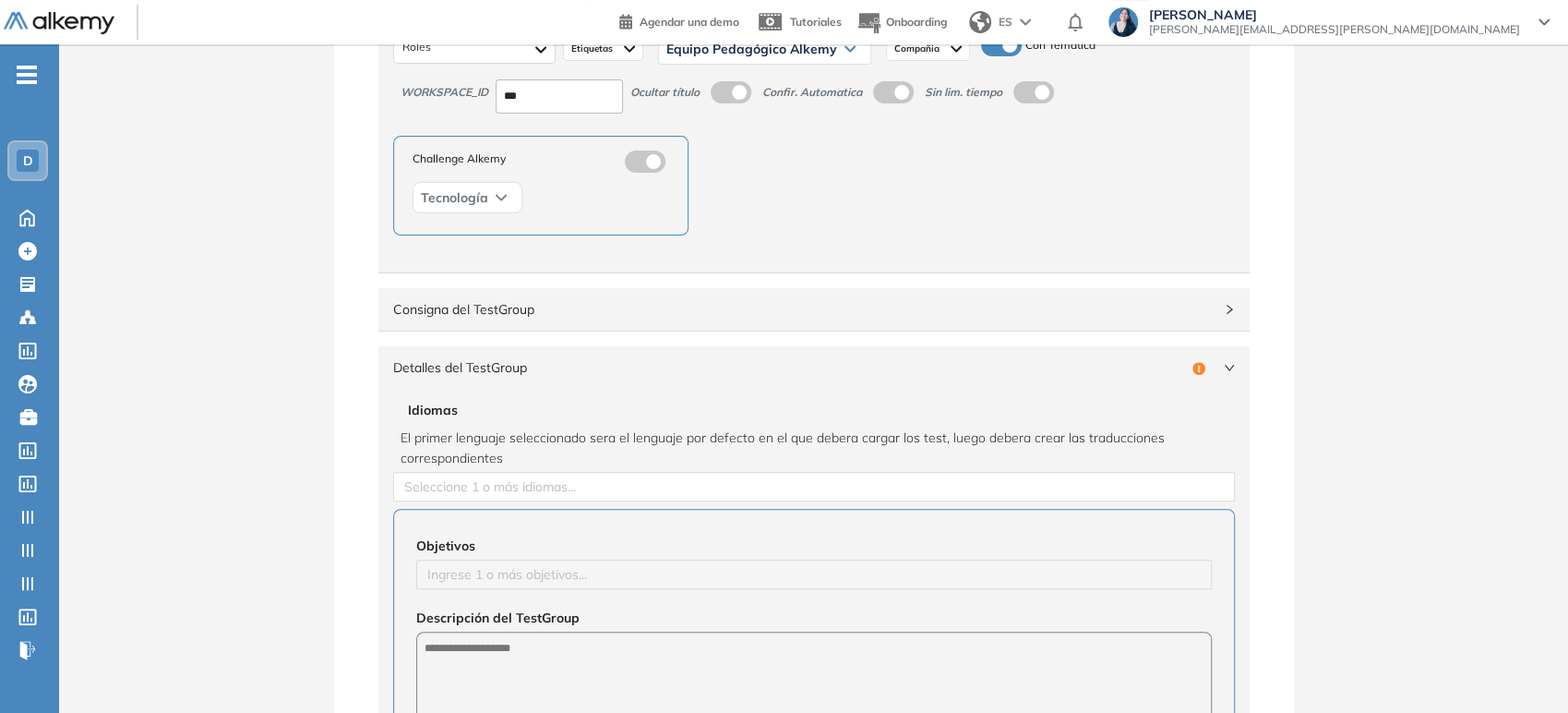
scroll to position [307, 0]
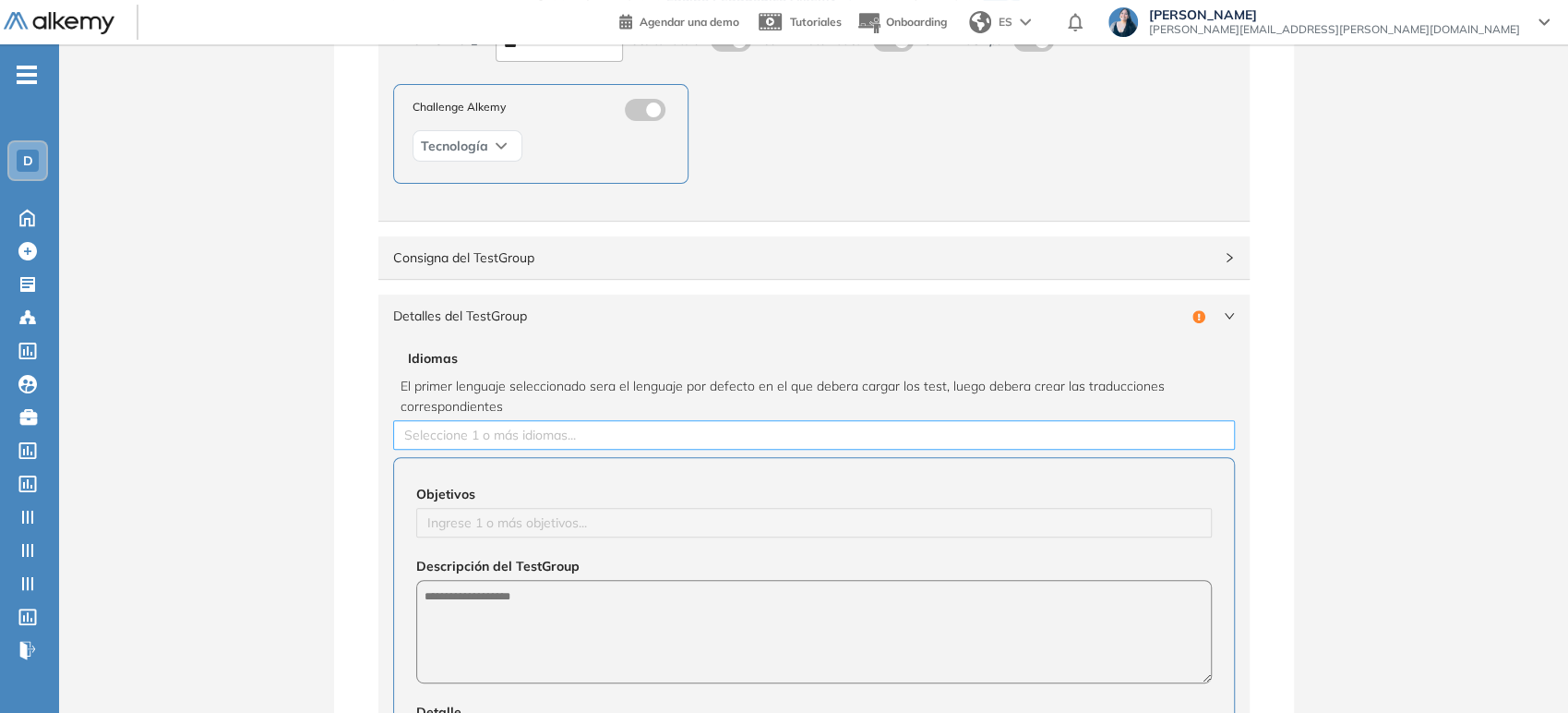
click at [663, 439] on div at bounding box center [814, 435] width 833 height 22
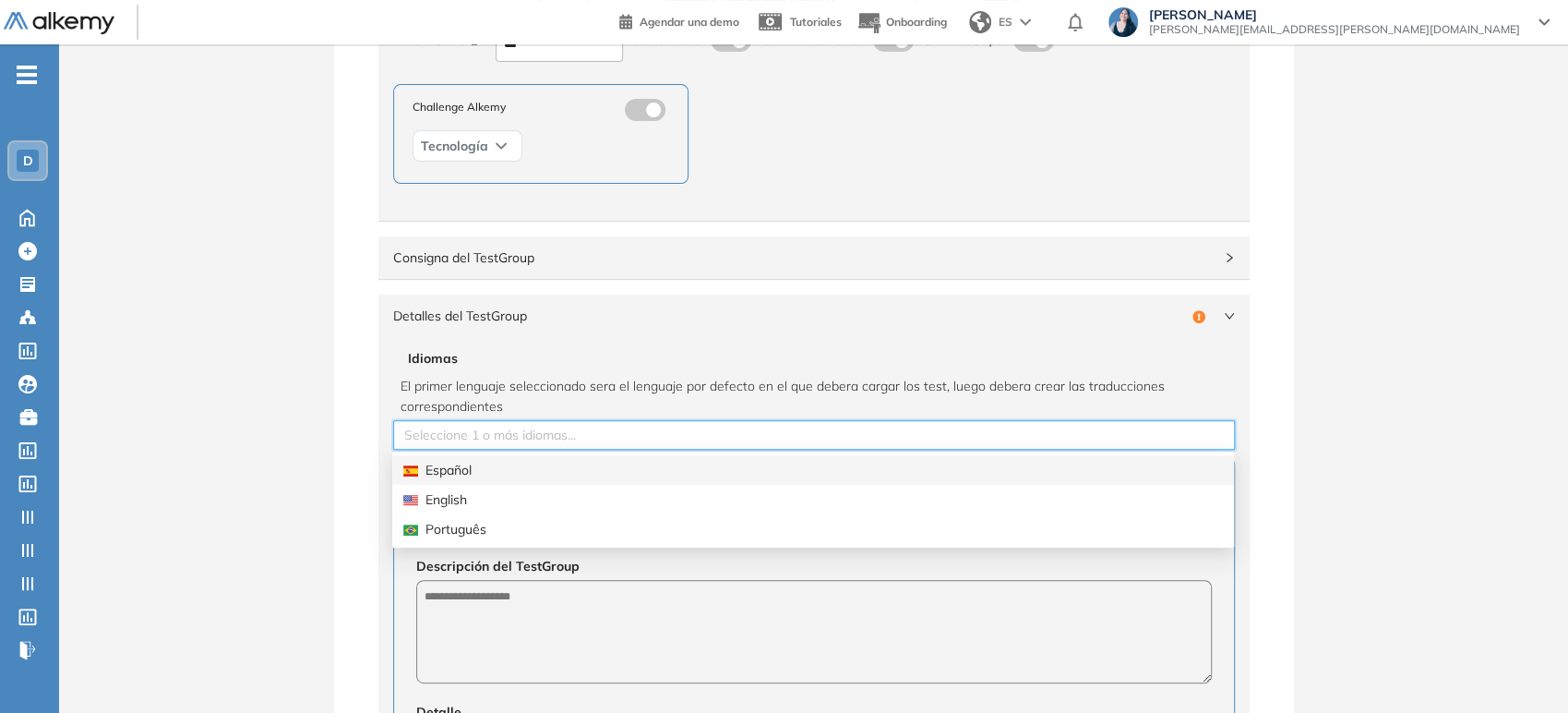
click at [447, 464] on div "Español" at bounding box center [813, 470] width 820 height 21
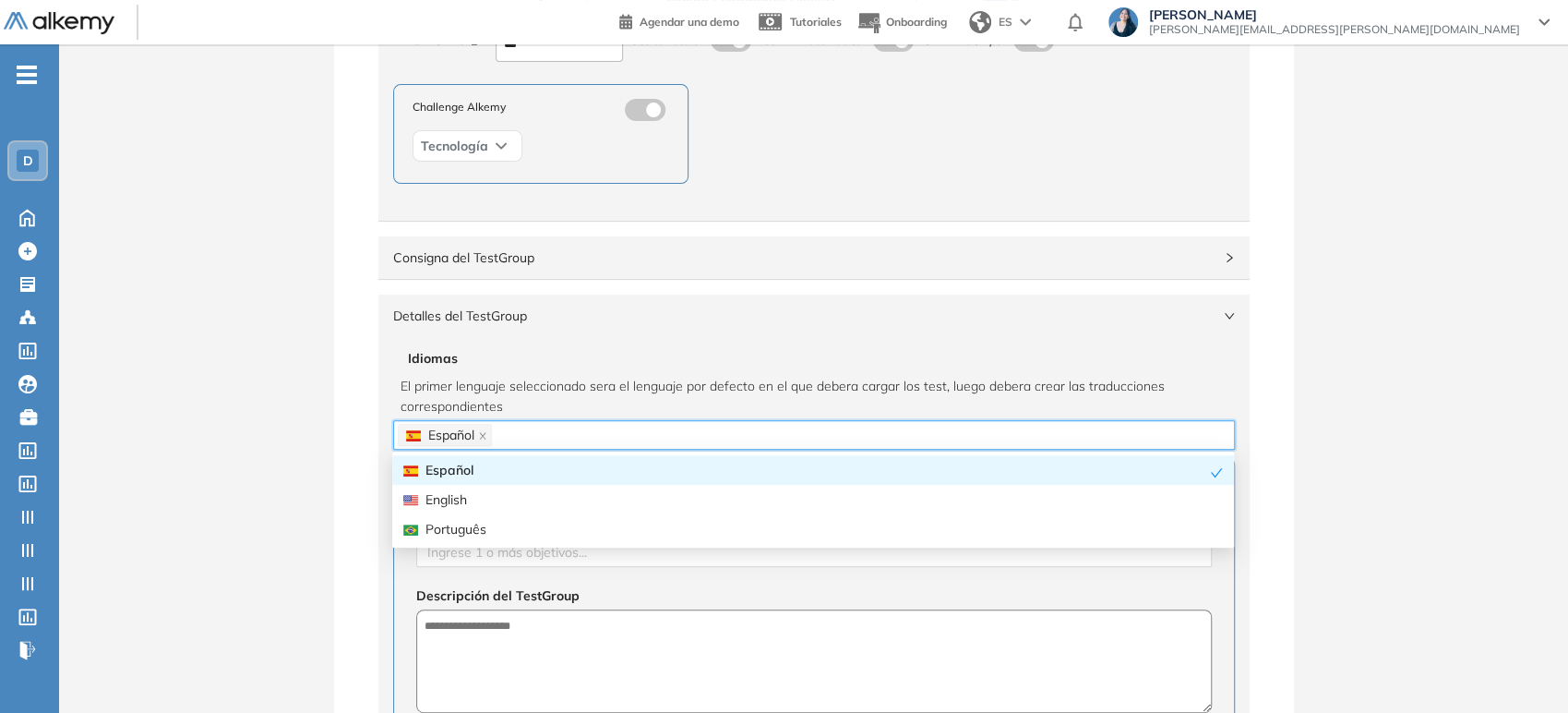
click at [549, 335] on div "Detalles del TestGroup Incompleto" at bounding box center [814, 315] width 872 height 42
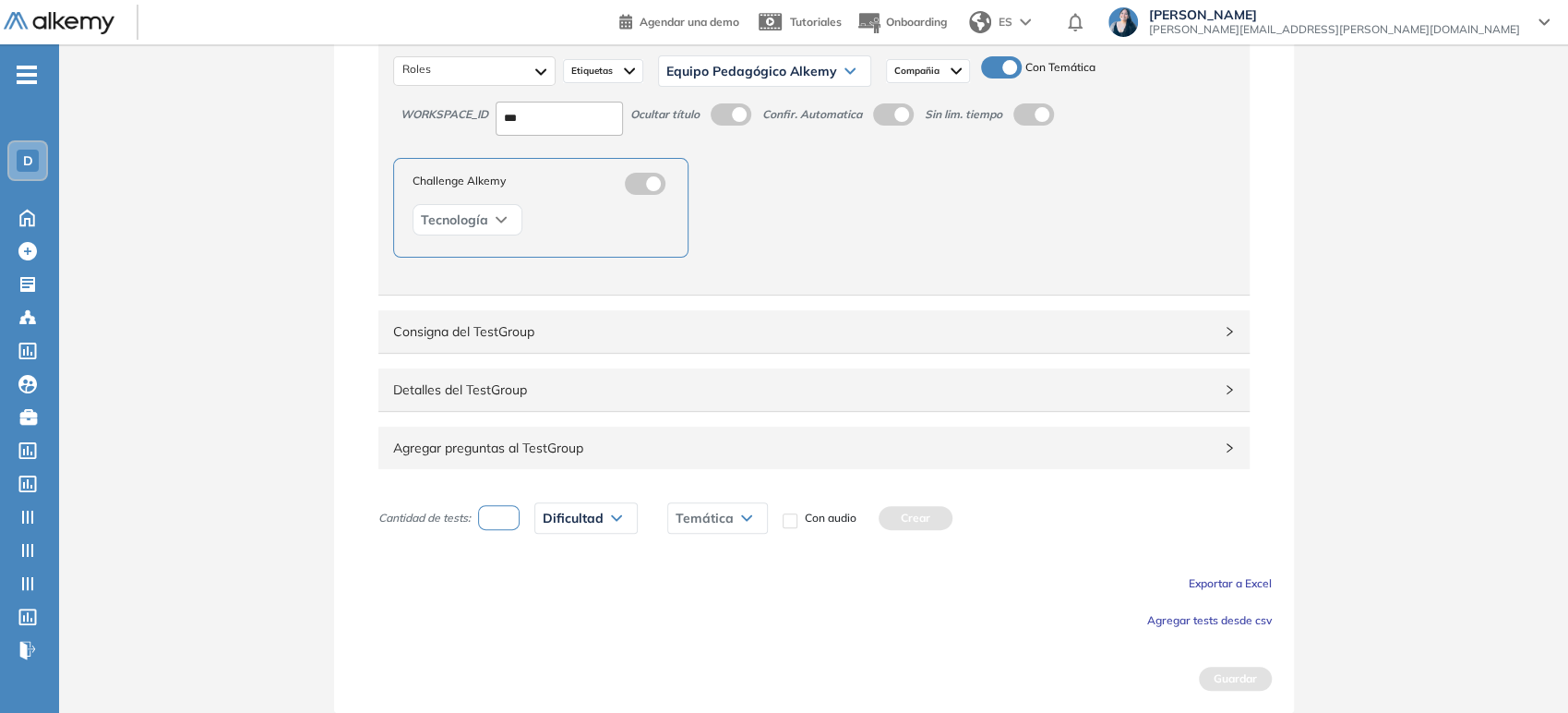
scroll to position [231, 0]
click at [435, 447] on span "Agregar preguntas al TestGroup" at bounding box center [803, 450] width 820 height 21
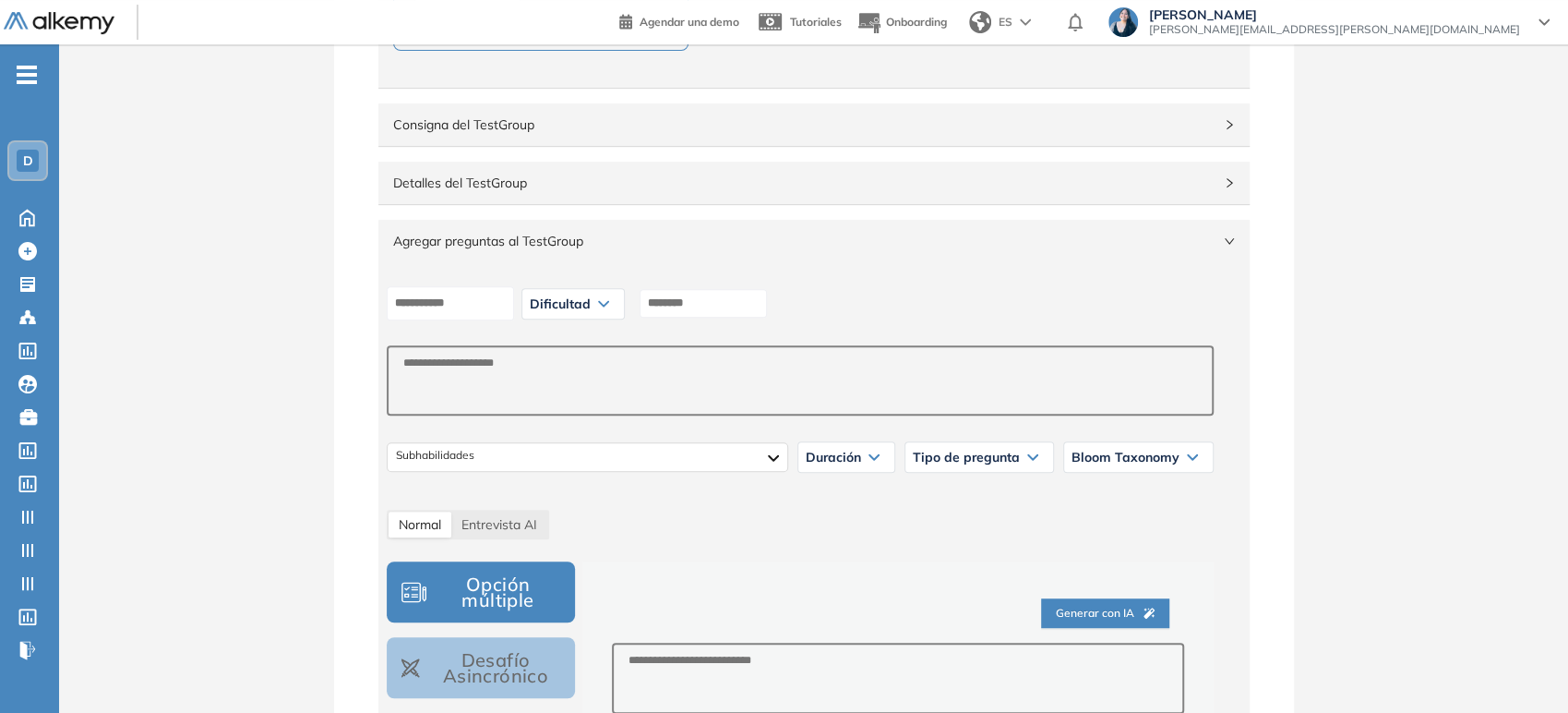
scroll to position [435, 0]
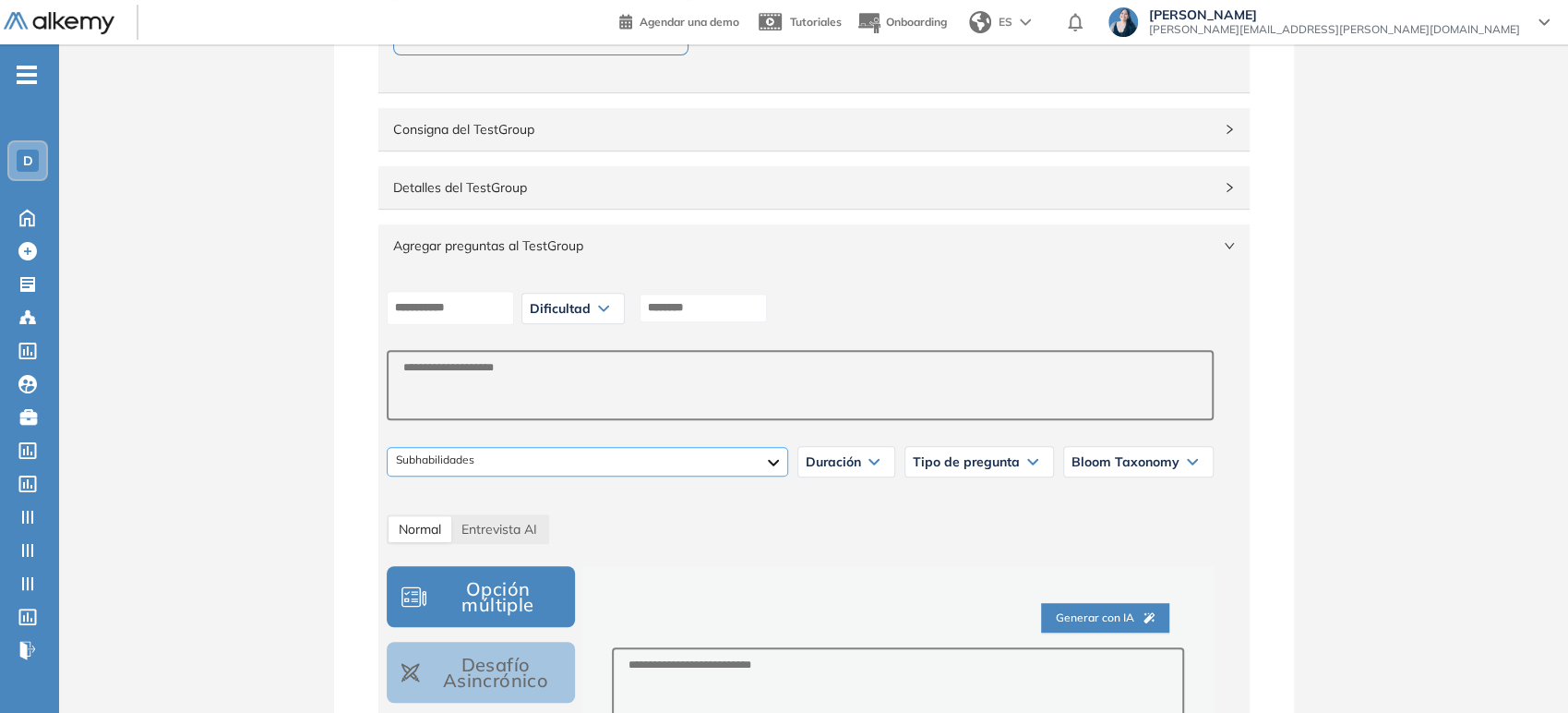
click at [634, 465] on div at bounding box center [588, 462] width 402 height 30
click at [628, 456] on div at bounding box center [588, 462] width 402 height 30
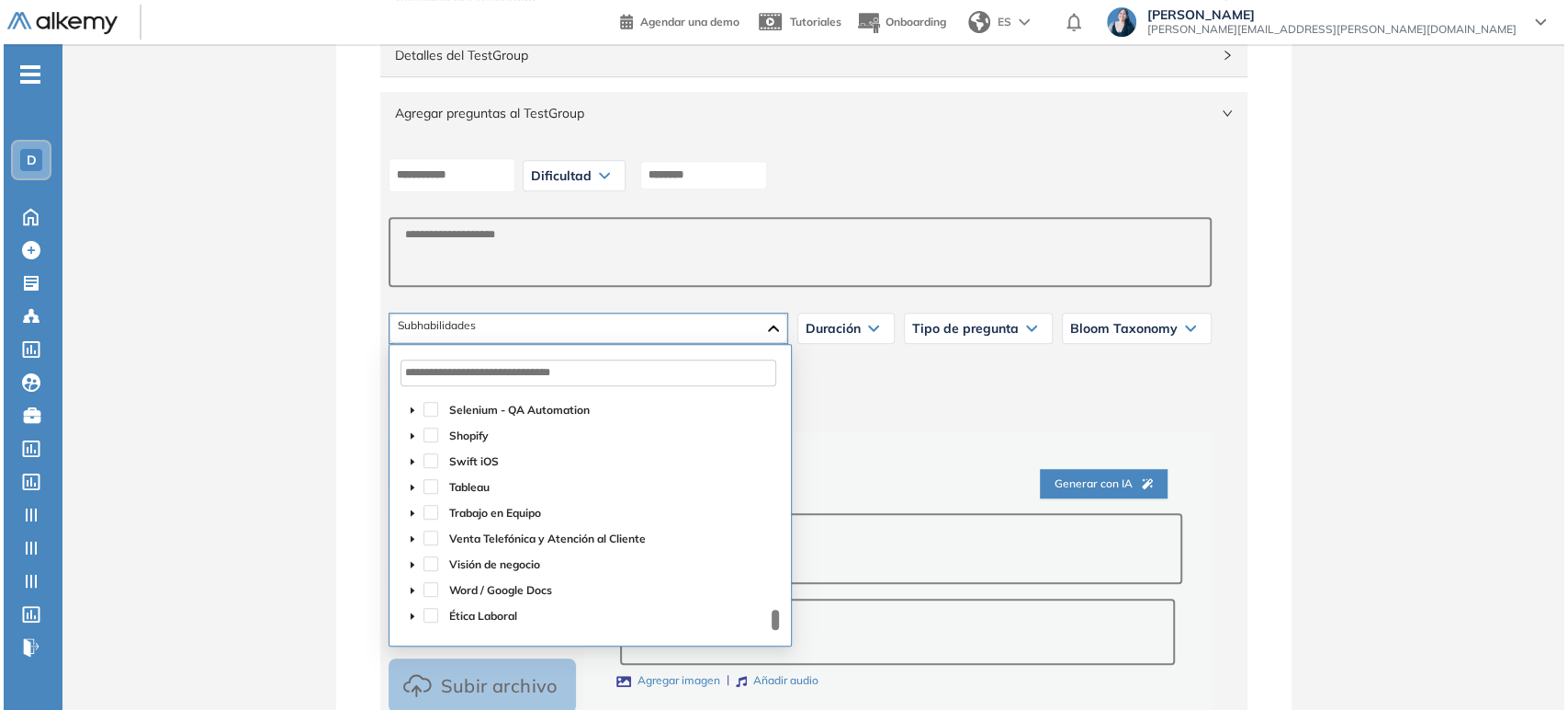
scroll to position [537, 0]
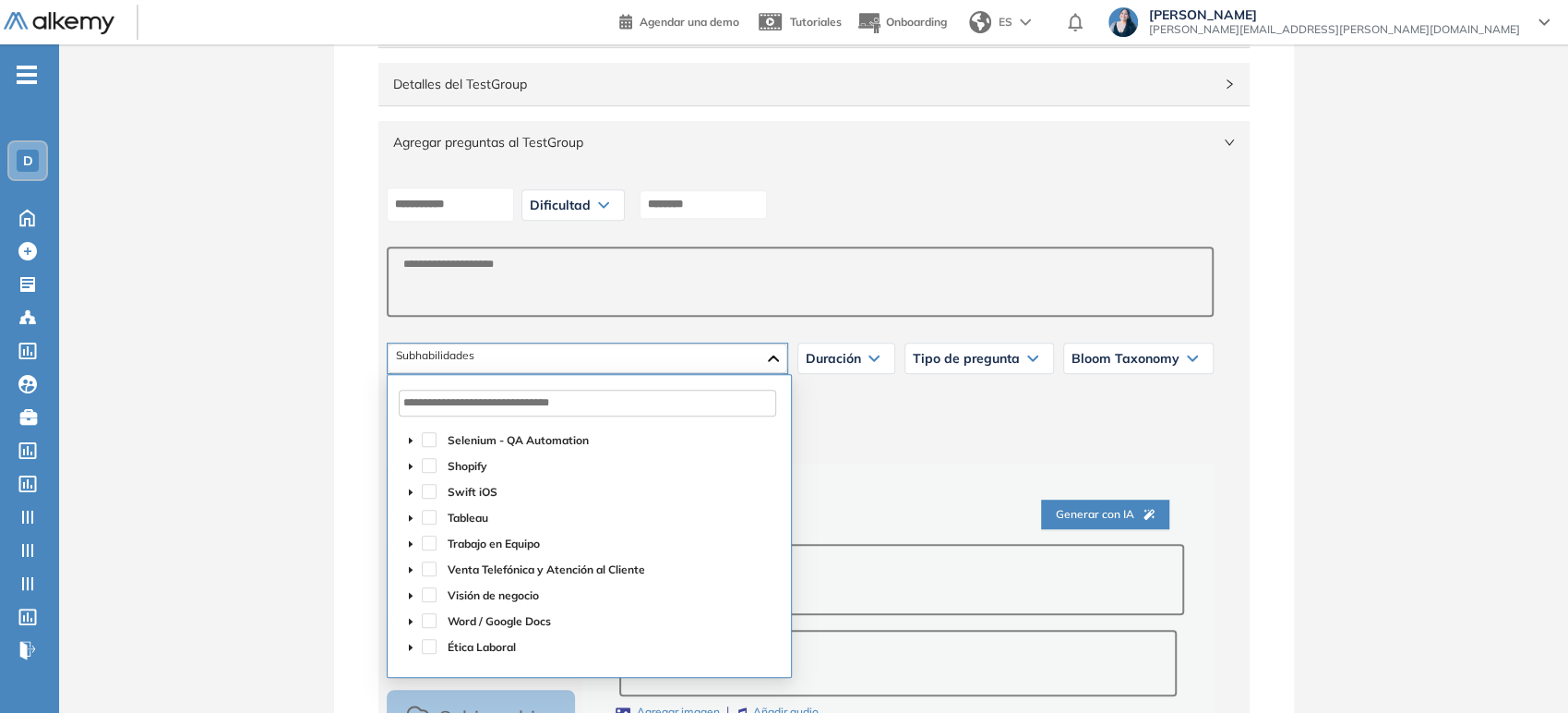
click at [874, 495] on div "Generar con IA" at bounding box center [898, 514] width 572 height 59
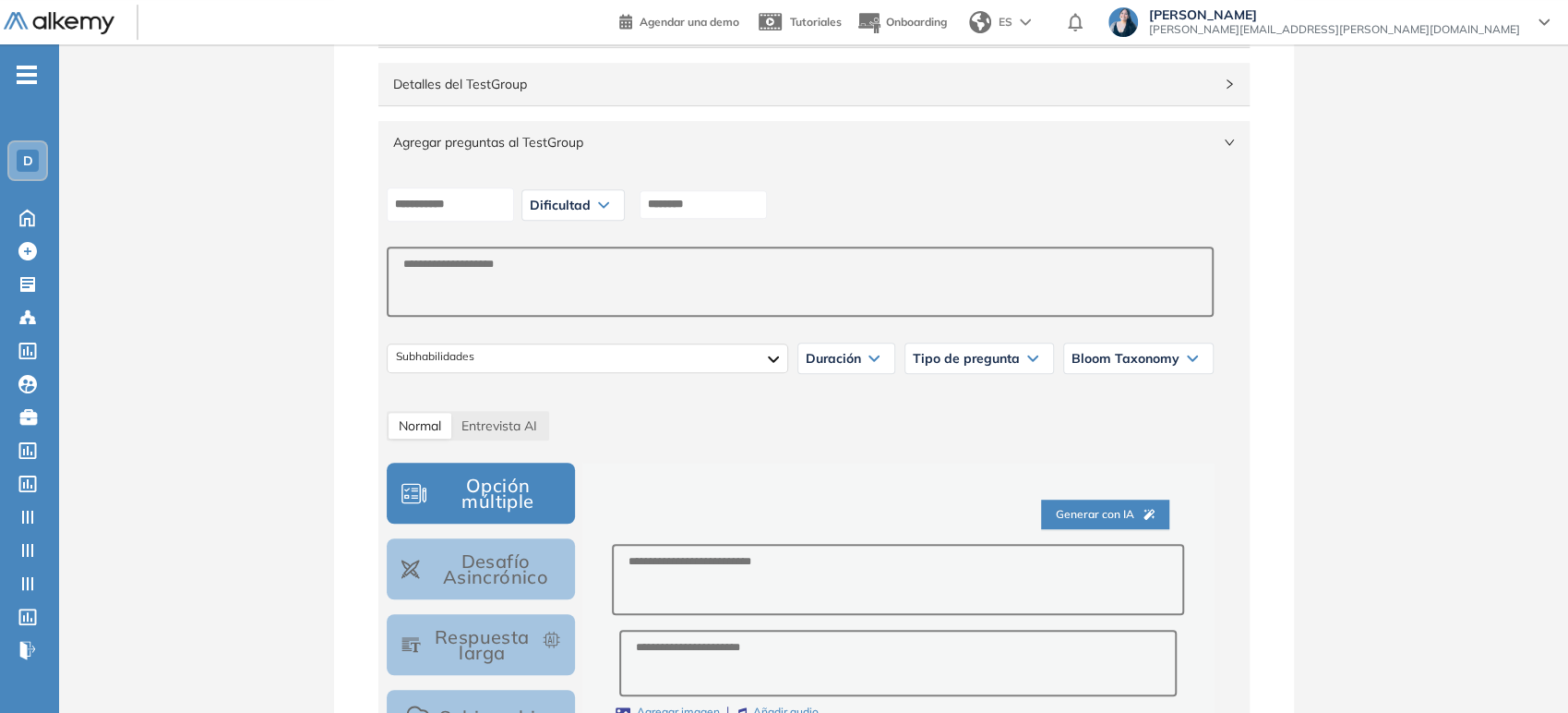
click at [1123, 499] on button "Generar con IA" at bounding box center [1105, 514] width 128 height 30
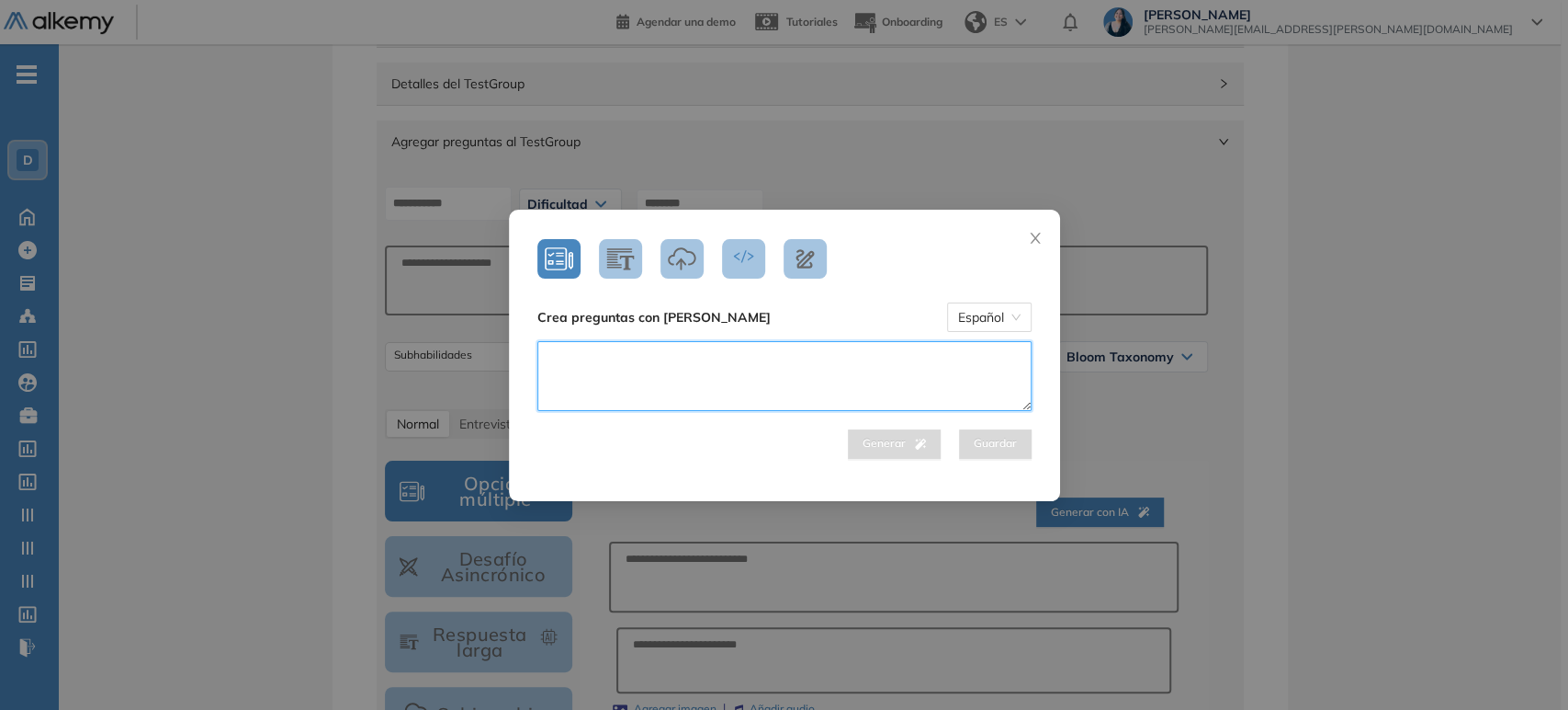
click at [552, 356] on textarea at bounding box center [784, 376] width 494 height 70
type textarea "*"
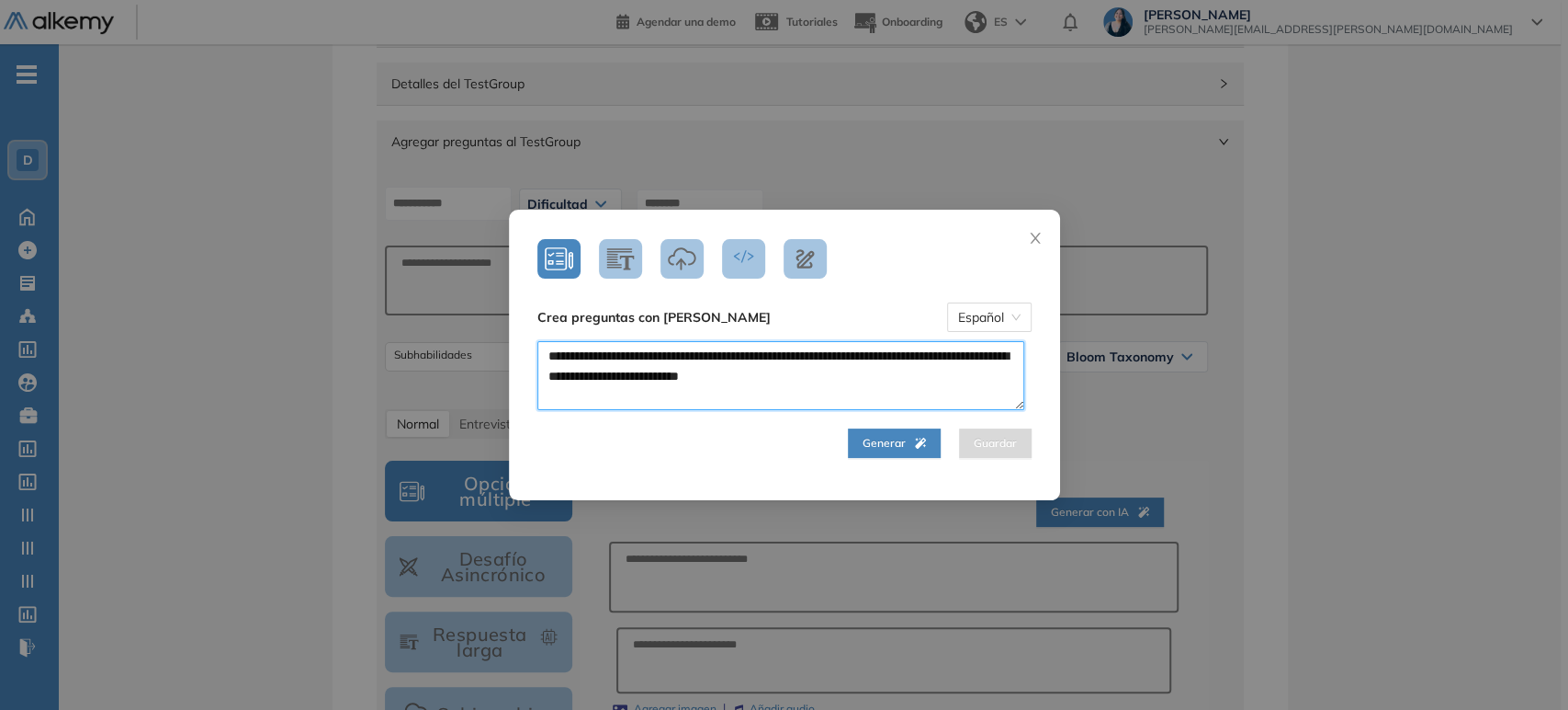
paste textarea "**********"
drag, startPoint x: 586, startPoint y: 381, endPoint x: 859, endPoint y: 358, distance: 274.0
click at [859, 358] on textarea "**********" at bounding box center [781, 376] width 487 height 70
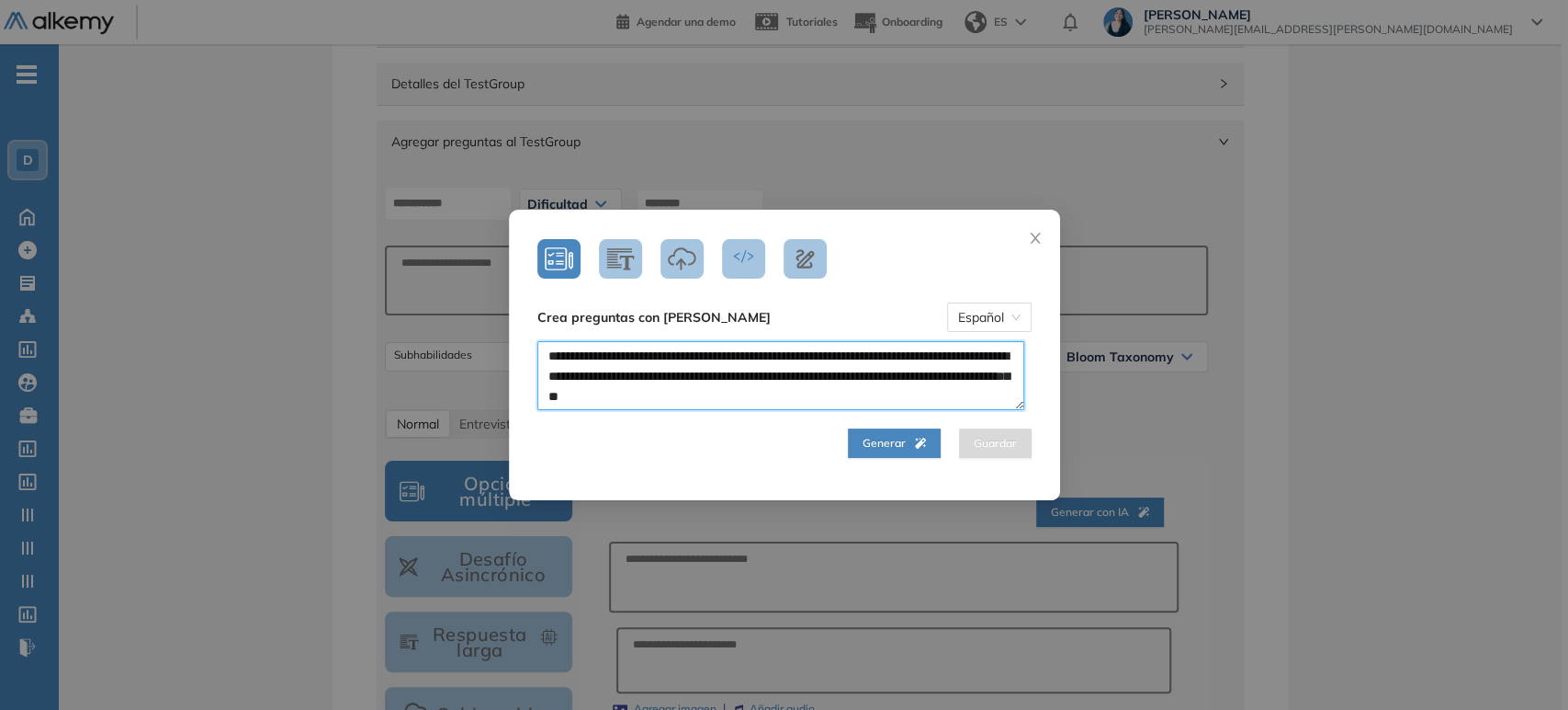
click at [736, 369] on textarea "**********" at bounding box center [781, 376] width 487 height 70
click at [894, 374] on textarea "**********" at bounding box center [781, 376] width 487 height 70
type textarea "**********"
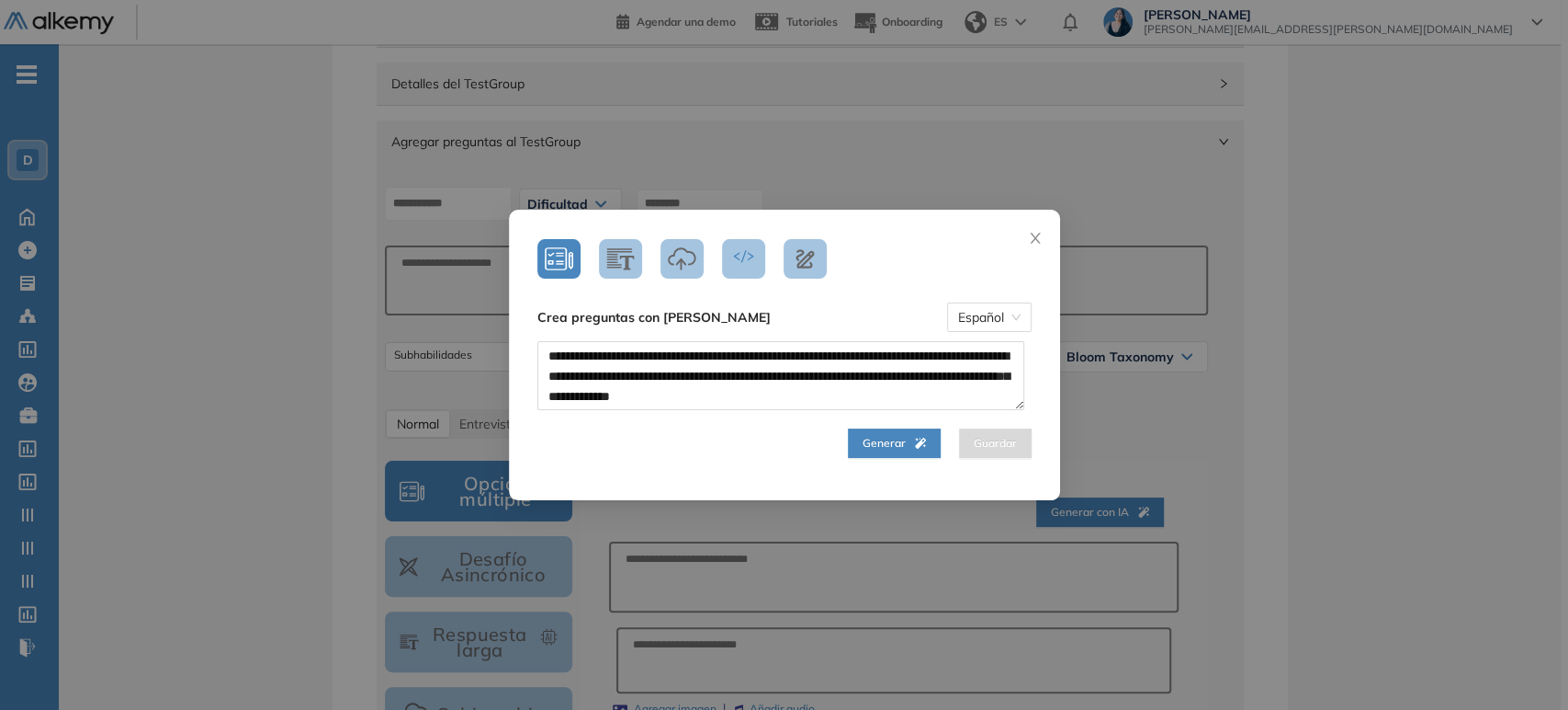
click at [915, 443] on icon "button" at bounding box center [921, 443] width 11 height 11
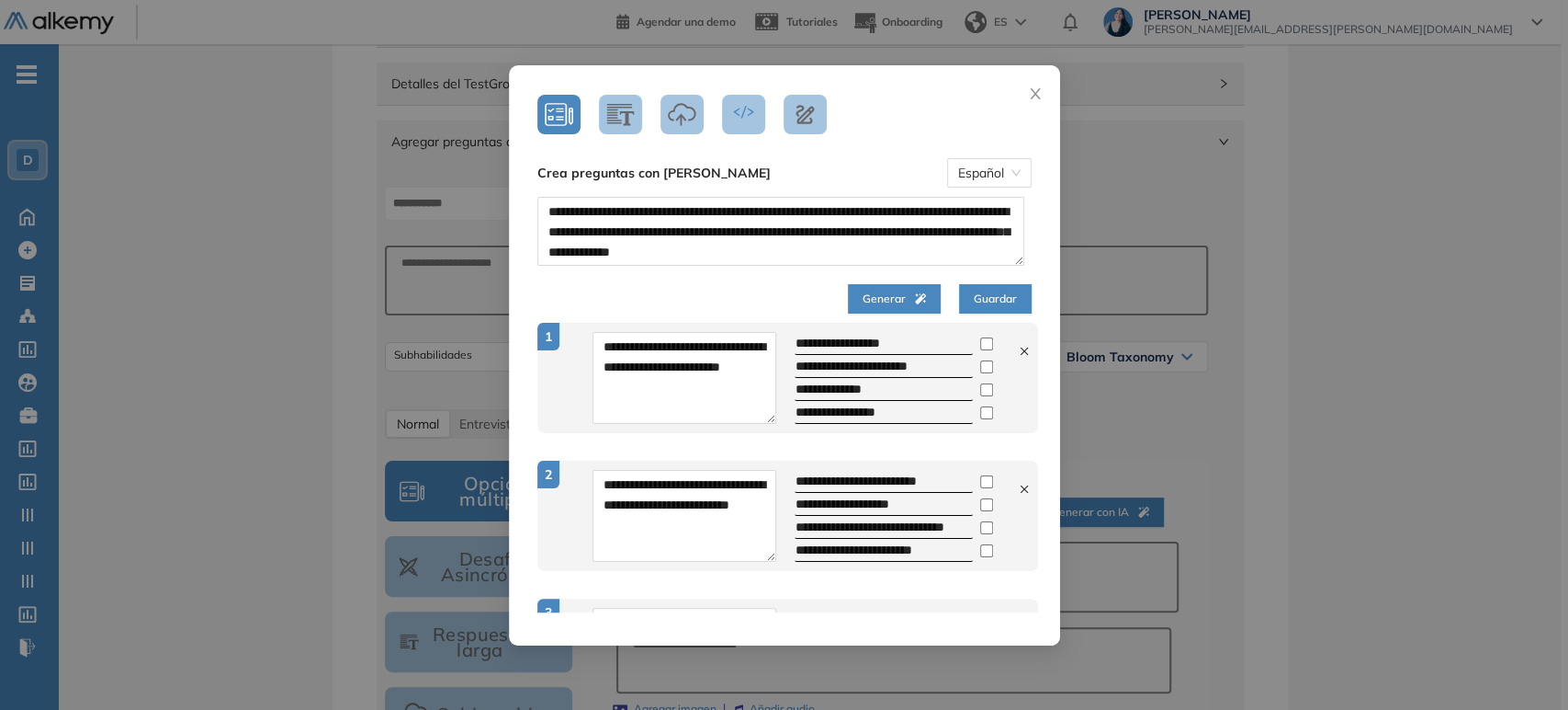
scroll to position [97, 0]
